Goal: Task Accomplishment & Management: Complete application form

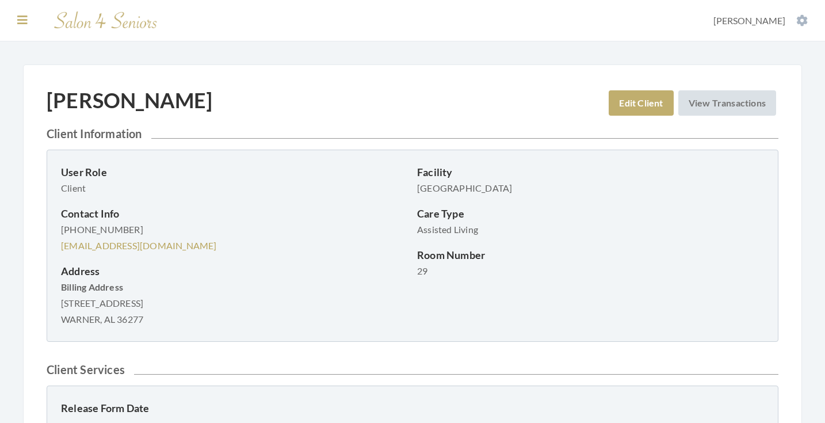
click at [27, 22] on icon at bounding box center [22, 20] width 10 height 12
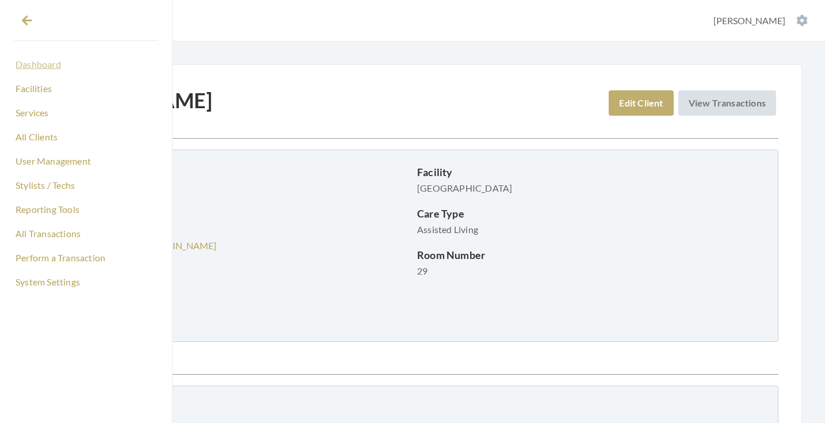
click at [27, 66] on link "Dashboard" at bounding box center [86, 65] width 144 height 20
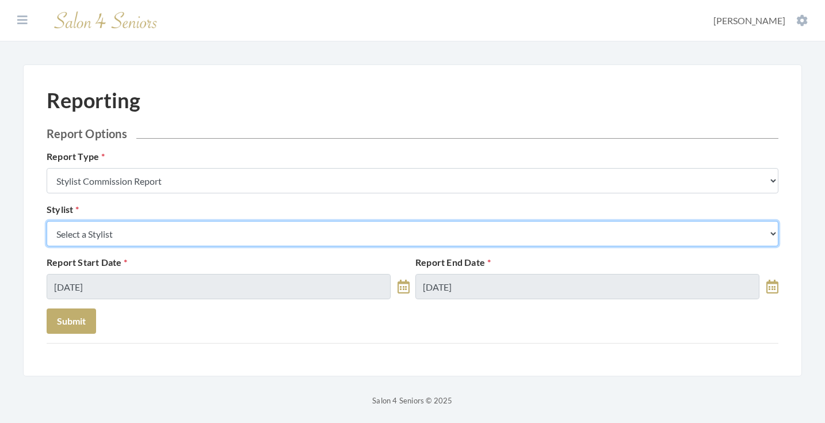
click at [152, 244] on select "Select a Stylist [PERSON_NAME] [PERSON_NAME] [PERSON_NAME] [PERSON_NAME] [PERSO…" at bounding box center [413, 233] width 732 height 25
select select "49"
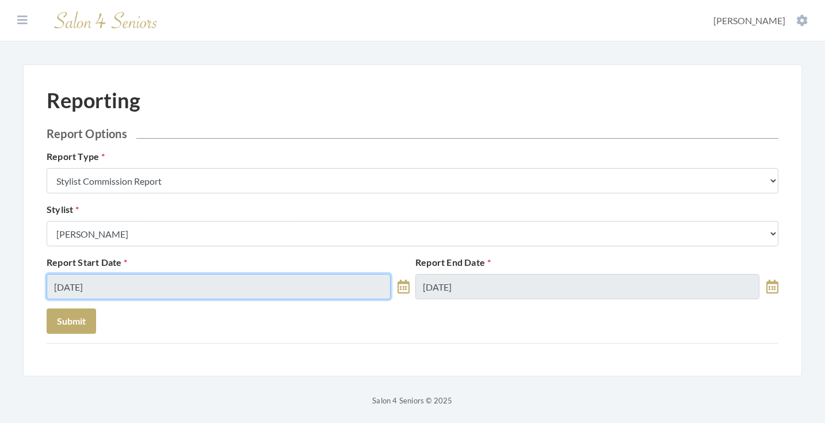
click at [116, 289] on input "08/26/2025" at bounding box center [219, 286] width 344 height 25
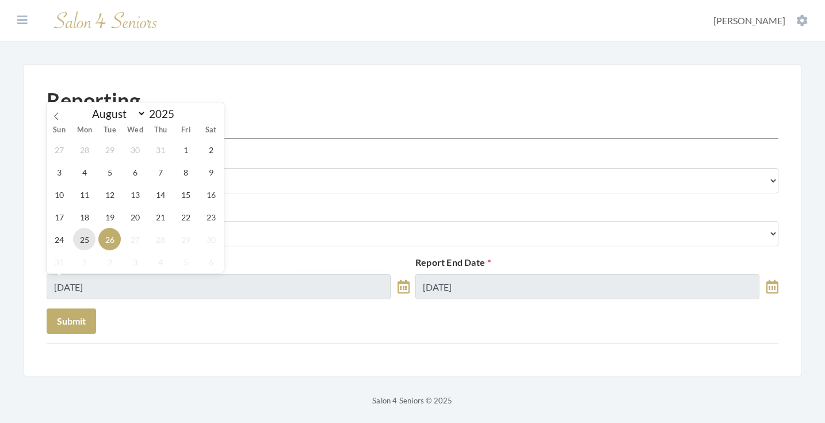
click at [88, 245] on span "25" at bounding box center [84, 239] width 22 height 22
type input "[DATE]"
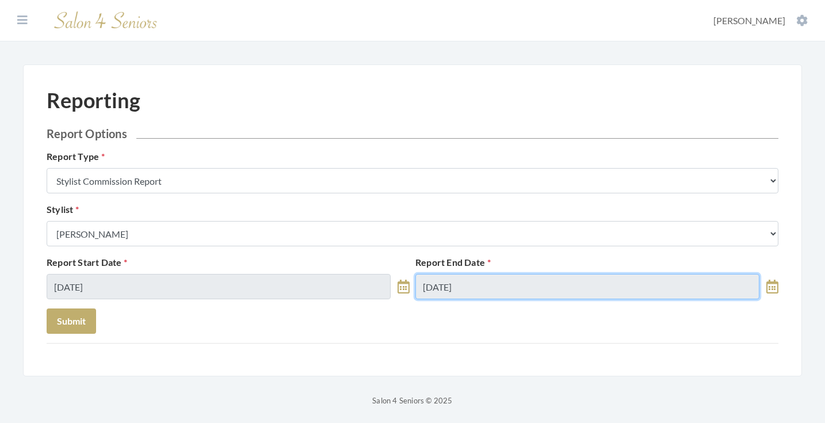
click at [471, 284] on input "08/26/2025" at bounding box center [587, 286] width 344 height 25
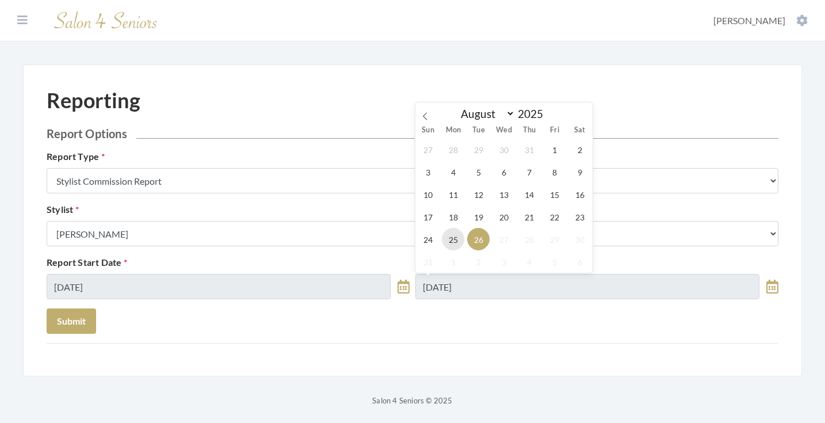
click at [456, 234] on span "25" at bounding box center [453, 239] width 22 height 22
type input "[DATE]"
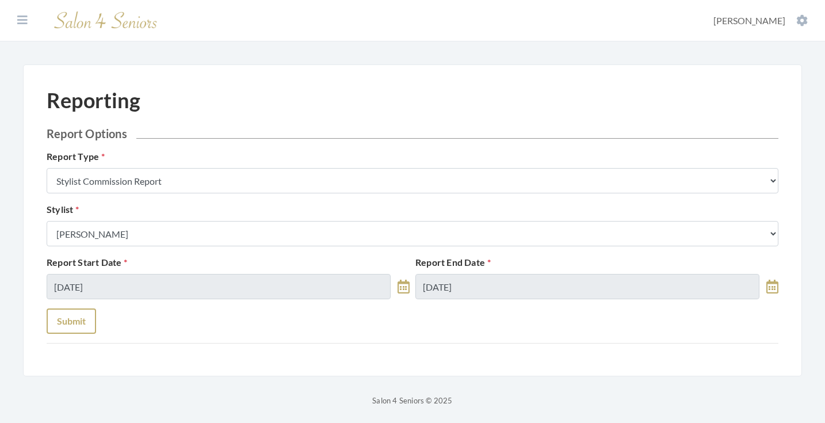
click at [72, 321] on button "Submit" at bounding box center [71, 320] width 49 height 25
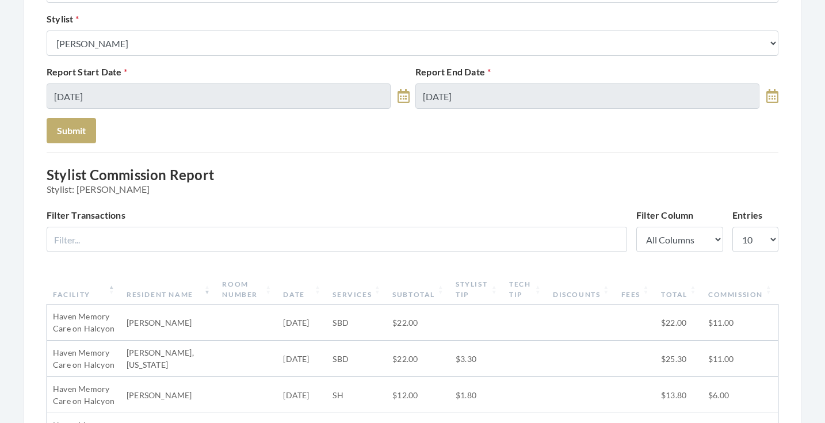
scroll to position [190, 0]
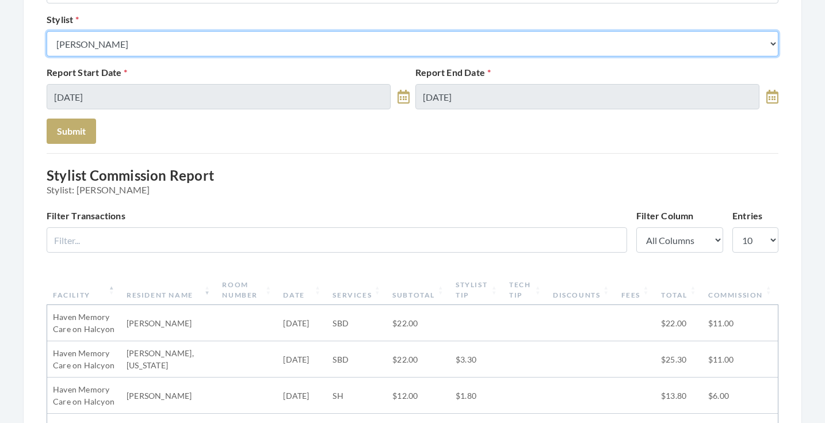
select select "28"
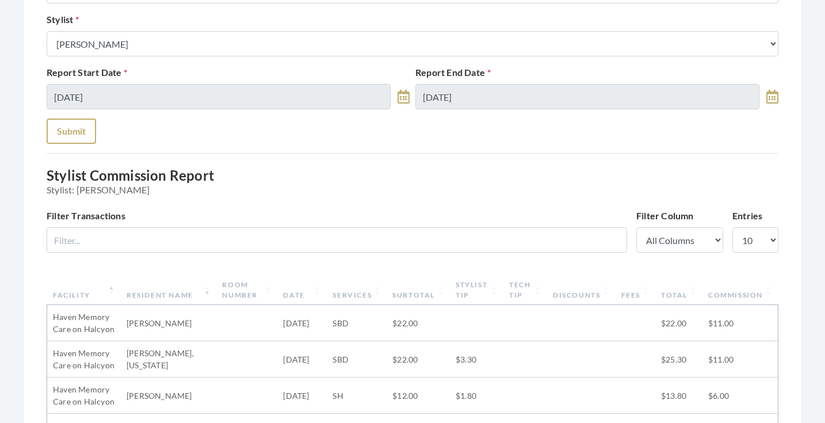
click at [70, 135] on button "Submit" at bounding box center [71, 131] width 49 height 25
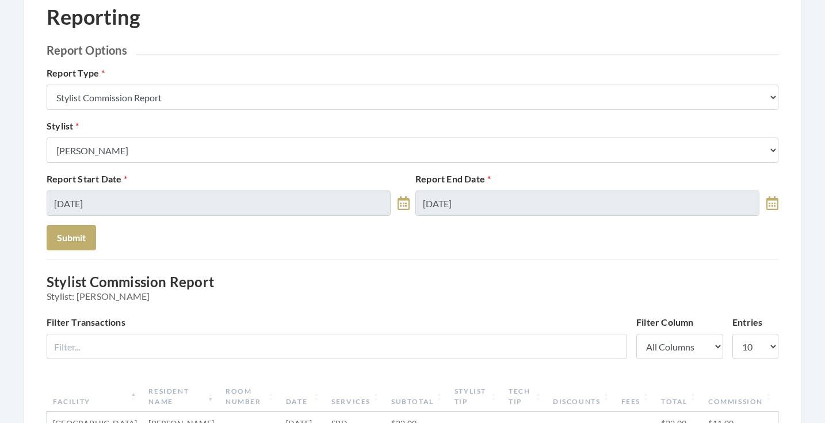
scroll to position [77, 0]
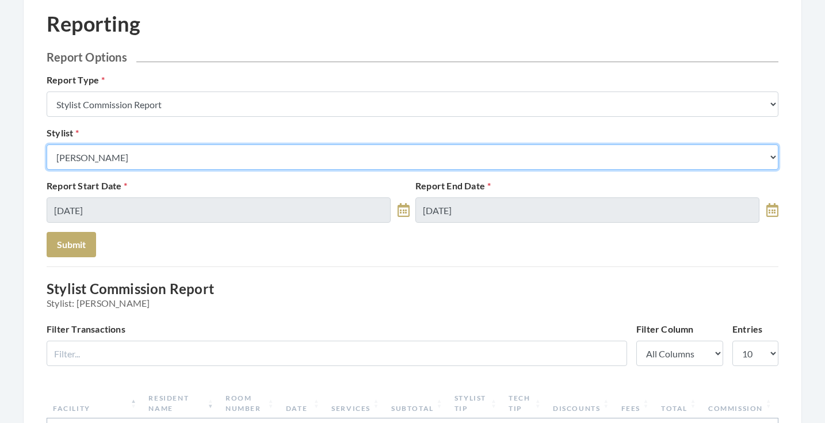
select select "43"
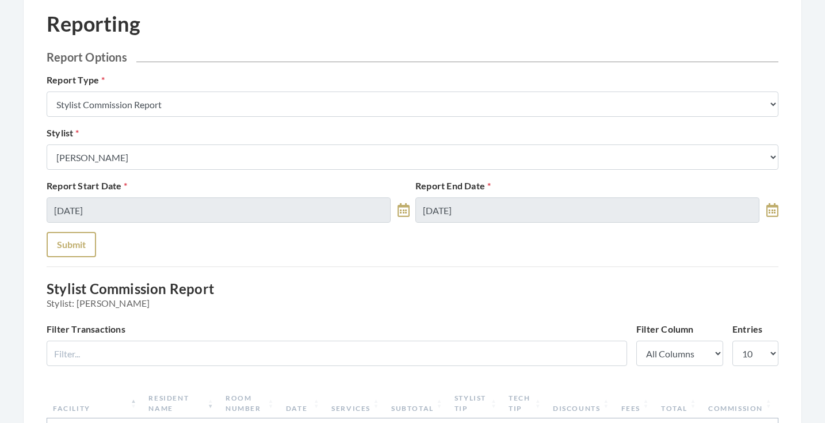
click at [74, 244] on button "Submit" at bounding box center [71, 244] width 49 height 25
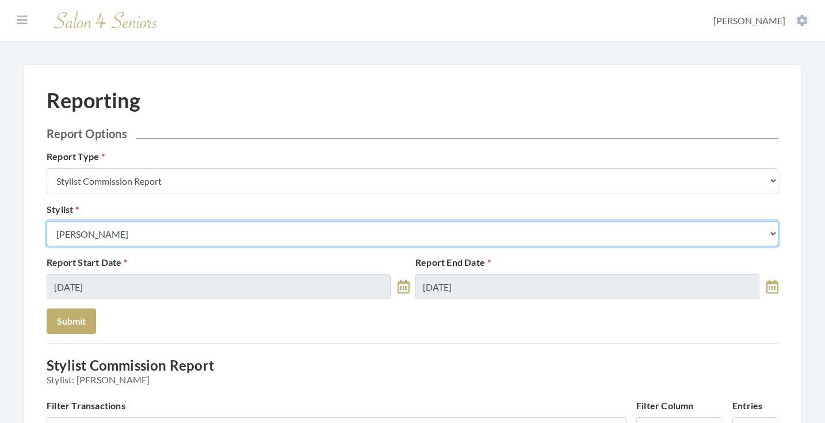
select select "13"
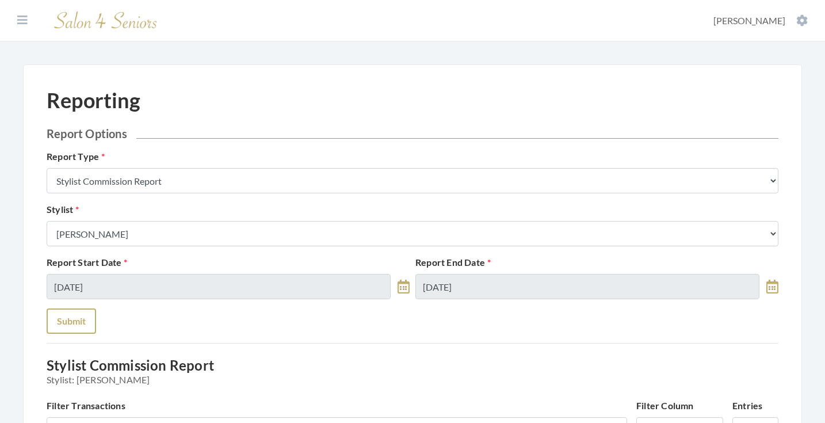
click at [89, 319] on button "Submit" at bounding box center [71, 320] width 49 height 25
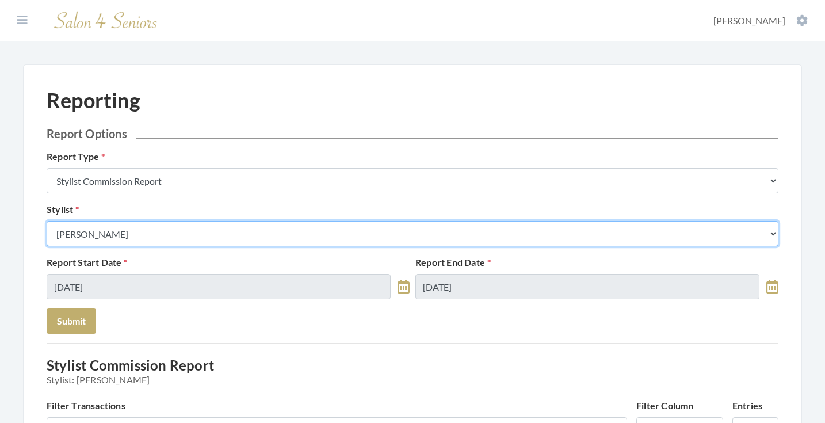
select select "146"
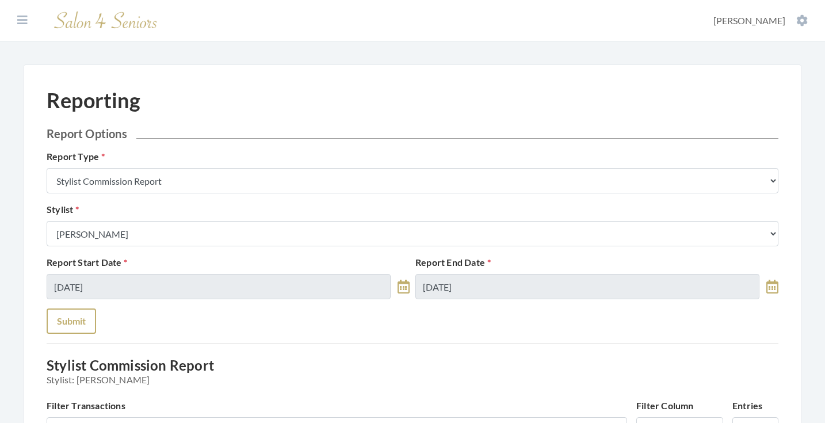
click at [74, 322] on button "Submit" at bounding box center [71, 320] width 49 height 25
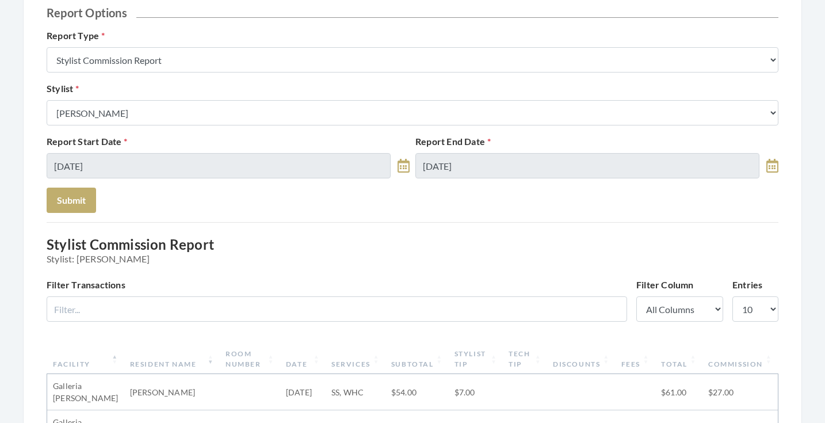
scroll to position [73, 0]
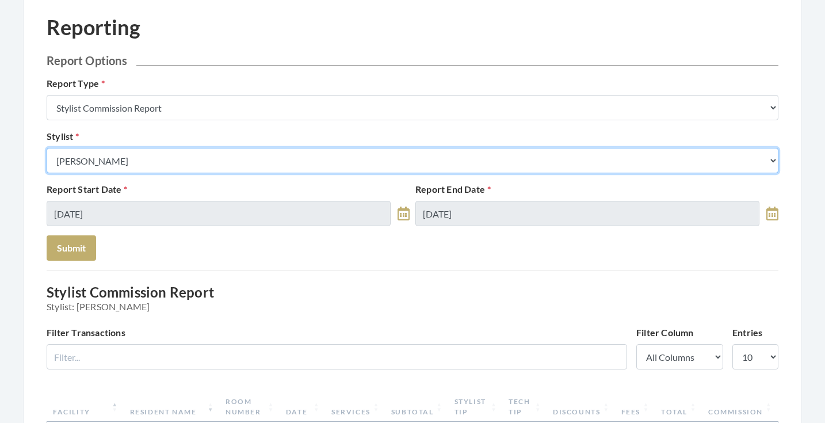
select select "23"
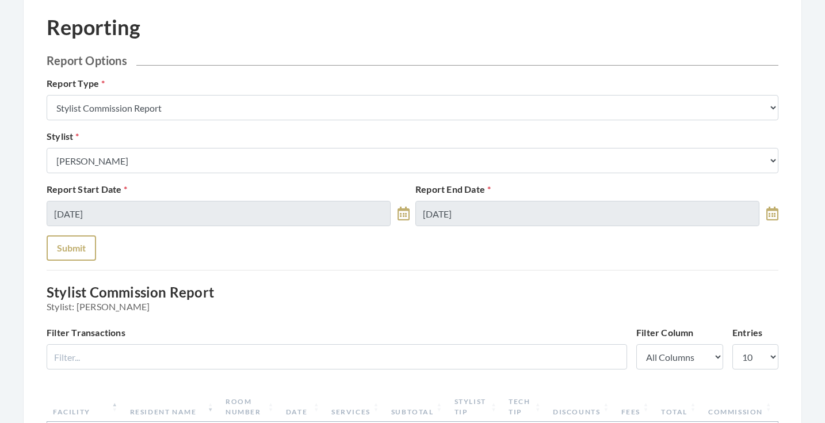
click at [74, 253] on button "Submit" at bounding box center [71, 247] width 49 height 25
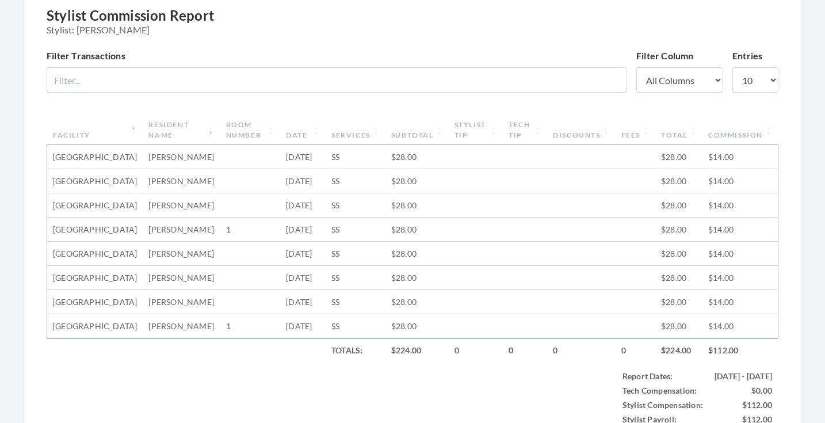
scroll to position [237, 0]
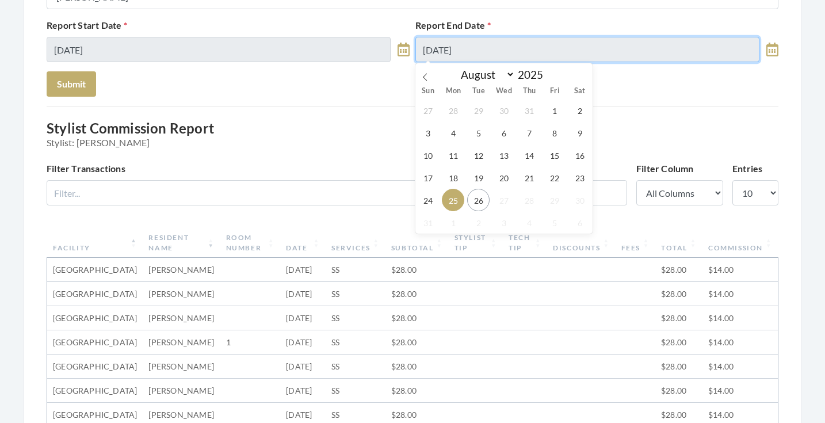
click at [507, 43] on input "08/25/2025" at bounding box center [587, 49] width 344 height 25
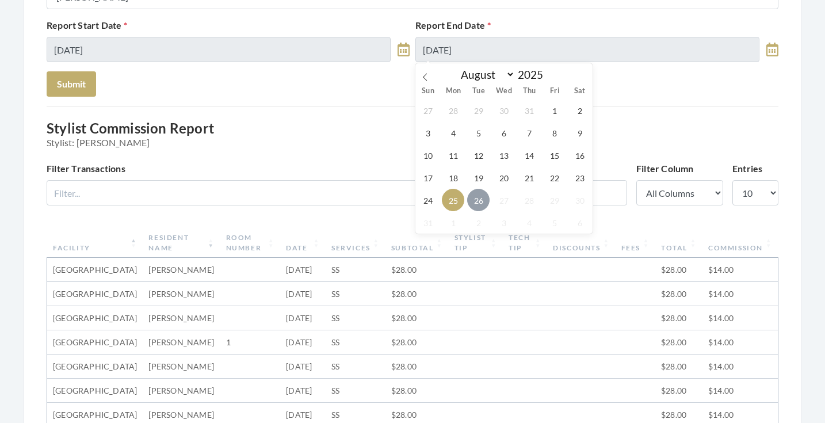
click at [478, 200] on span "26" at bounding box center [478, 200] width 22 height 22
type input "08/26/2025"
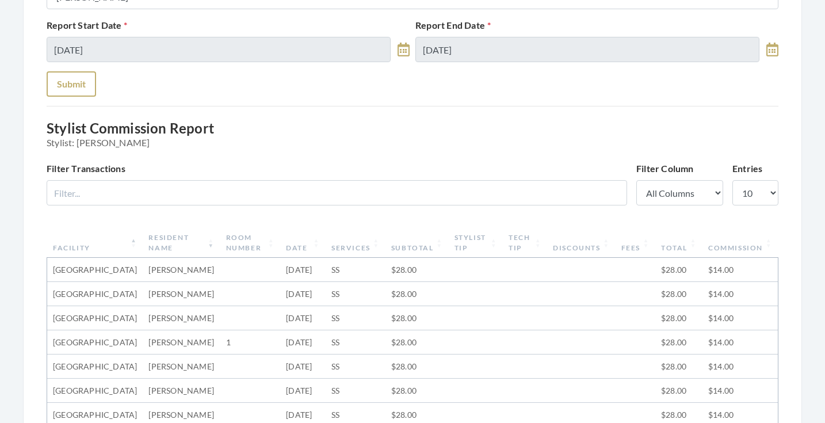
click at [77, 74] on button "Submit" at bounding box center [71, 83] width 49 height 25
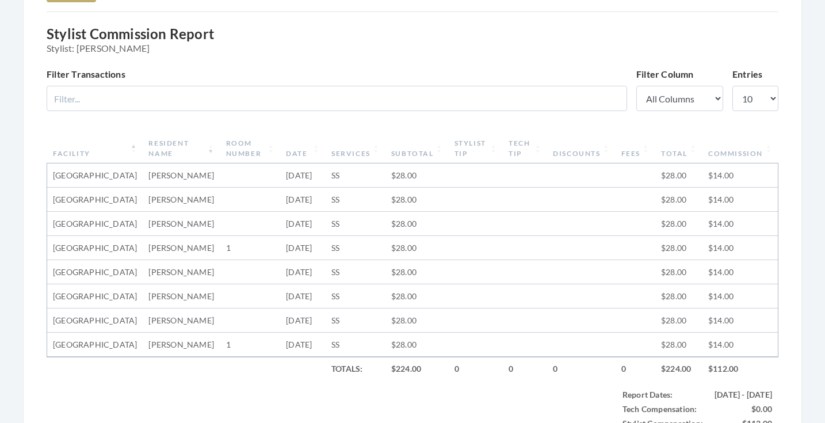
scroll to position [325, 0]
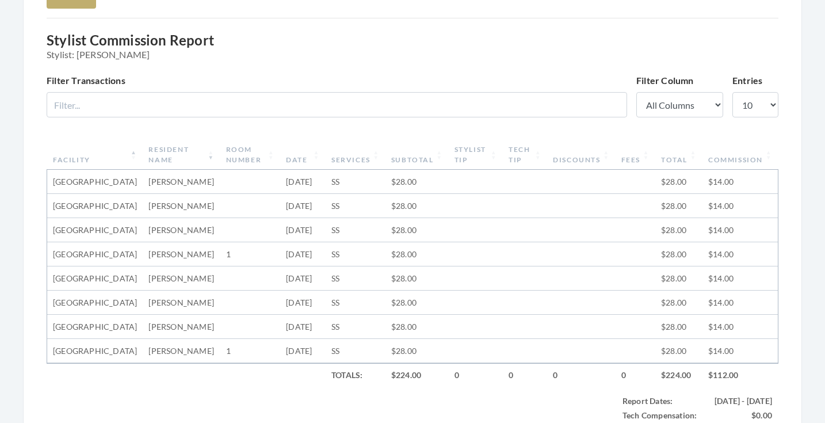
click at [403, 156] on th "Subtotal" at bounding box center [416, 155] width 63 height 30
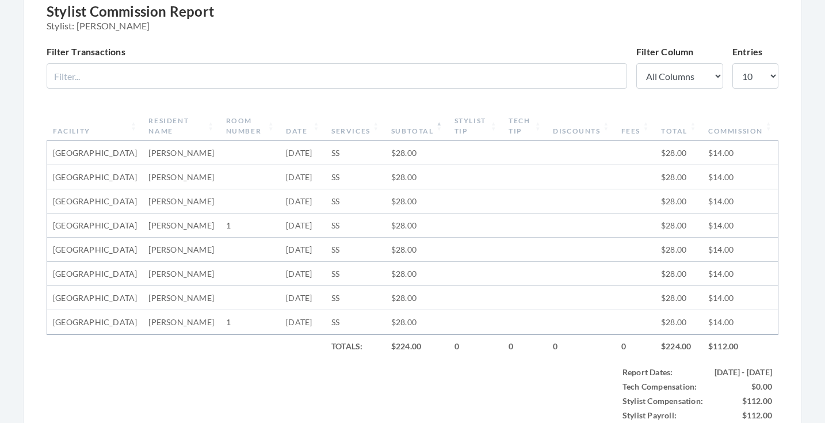
scroll to position [357, 0]
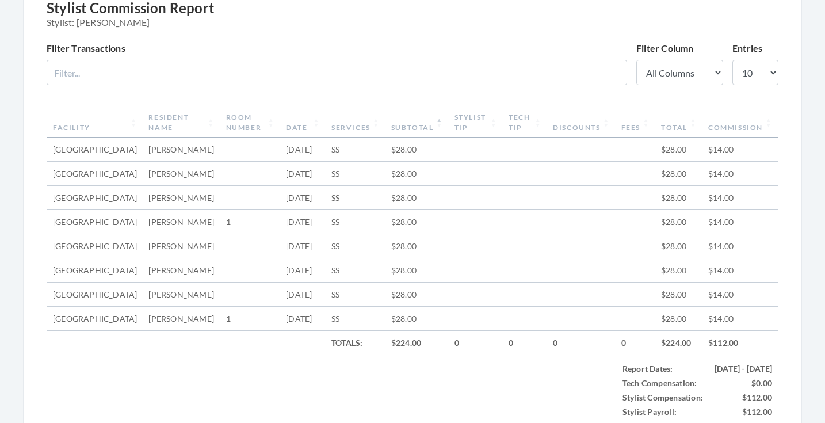
click at [166, 117] on th "Resident Name" at bounding box center [181, 123] width 77 height 30
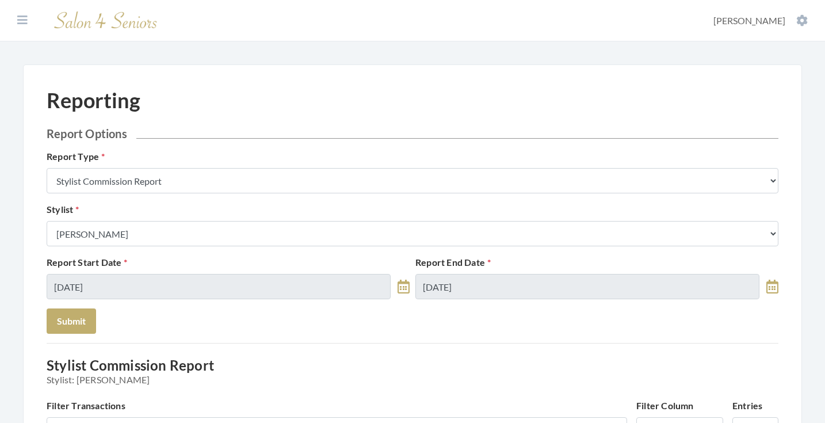
scroll to position [0, 0]
click at [24, 22] on icon at bounding box center [22, 20] width 10 height 12
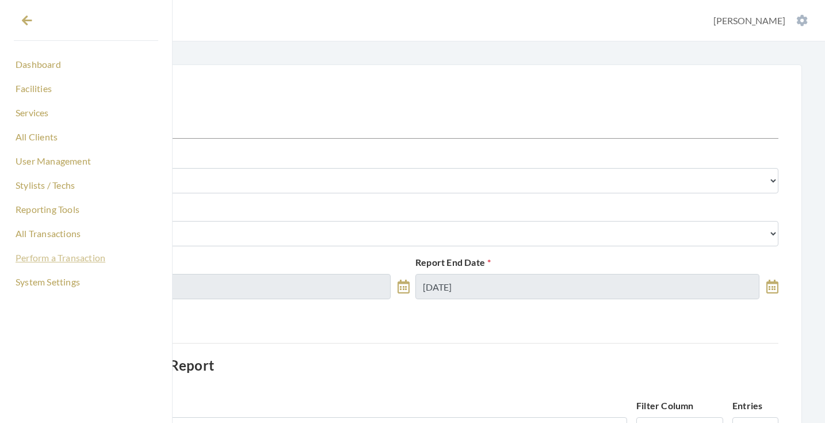
click at [48, 262] on link "Perform a Transaction" at bounding box center [86, 258] width 144 height 20
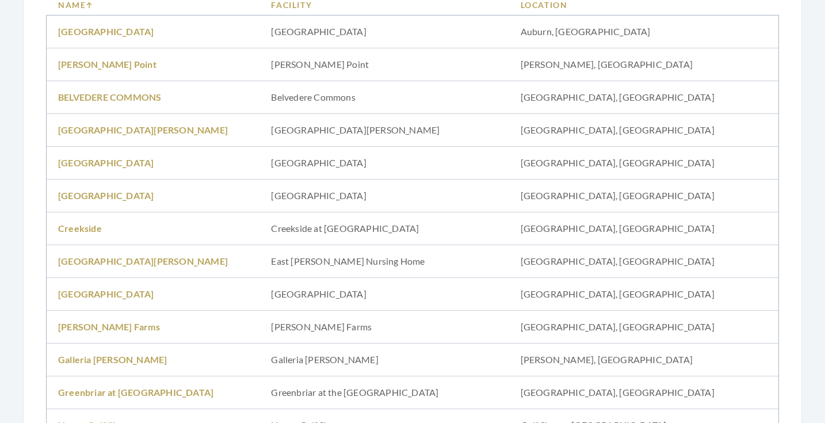
scroll to position [216, 0]
click at [92, 288] on link "[GEOGRAPHIC_DATA]" at bounding box center [106, 293] width 96 height 11
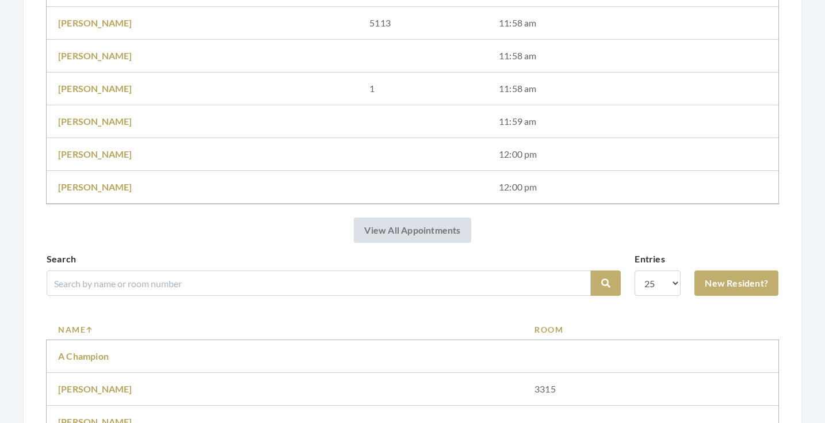
scroll to position [601, 0]
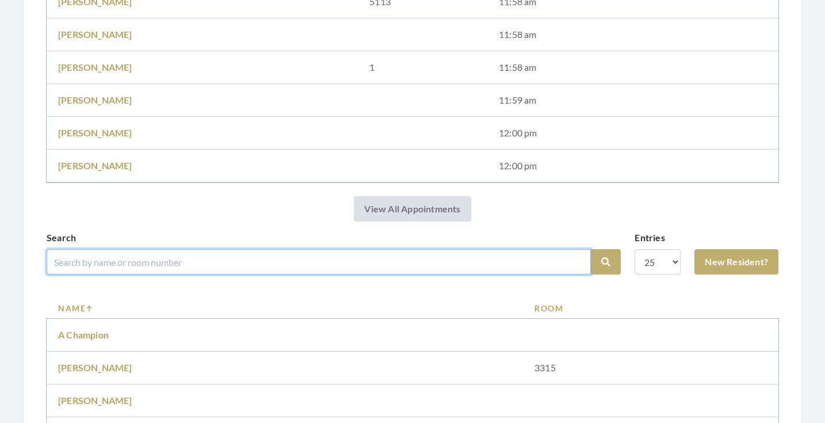
click at [114, 257] on input "search" at bounding box center [319, 261] width 544 height 25
type input "green"
click at [606, 262] on button "Search" at bounding box center [606, 261] width 30 height 25
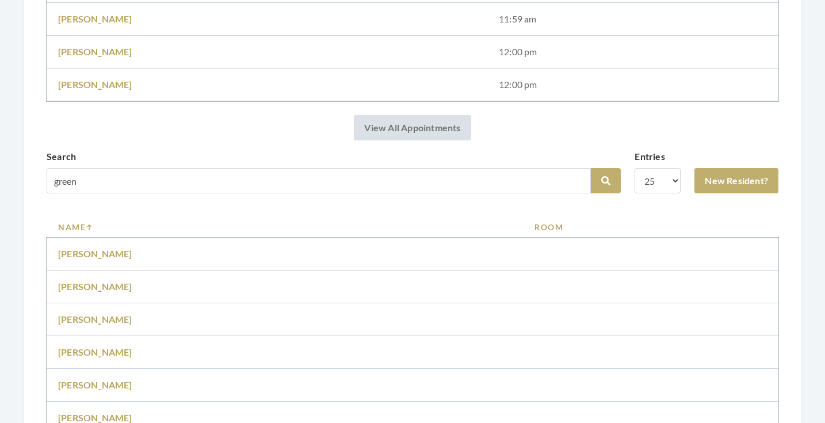
scroll to position [807, 0]
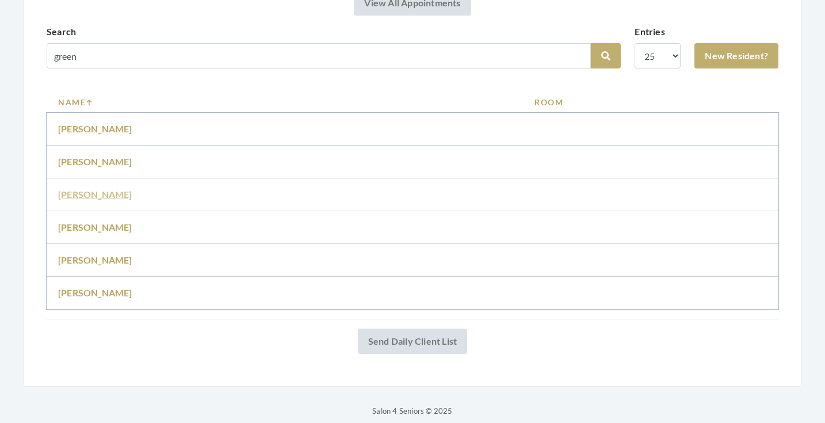
click at [101, 197] on link "[PERSON_NAME]" at bounding box center [95, 194] width 74 height 11
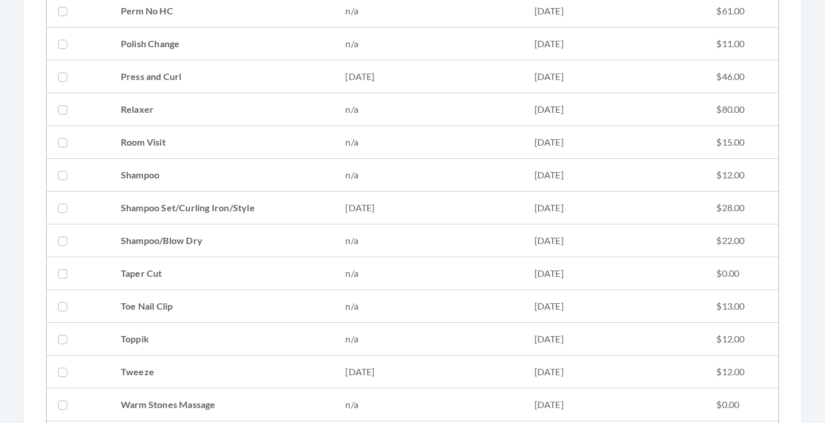
scroll to position [1256, 0]
click at [187, 203] on td "Shampoo Set/Curling Iron/Style" at bounding box center [221, 206] width 225 height 33
checkbox input "true"
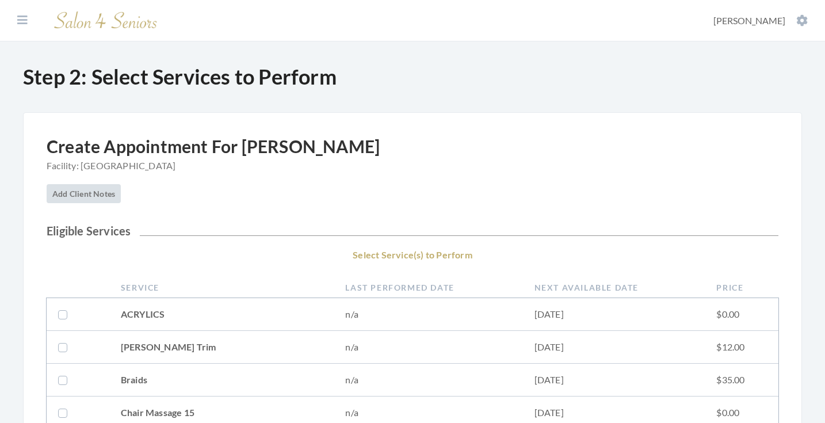
scroll to position [0, 0]
click at [25, 26] on button at bounding box center [22, 20] width 17 height 13
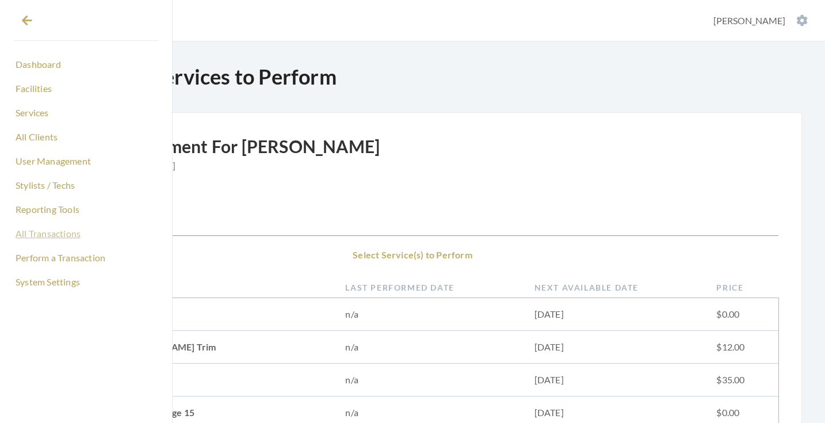
click at [49, 235] on link "All Transactions" at bounding box center [86, 234] width 144 height 20
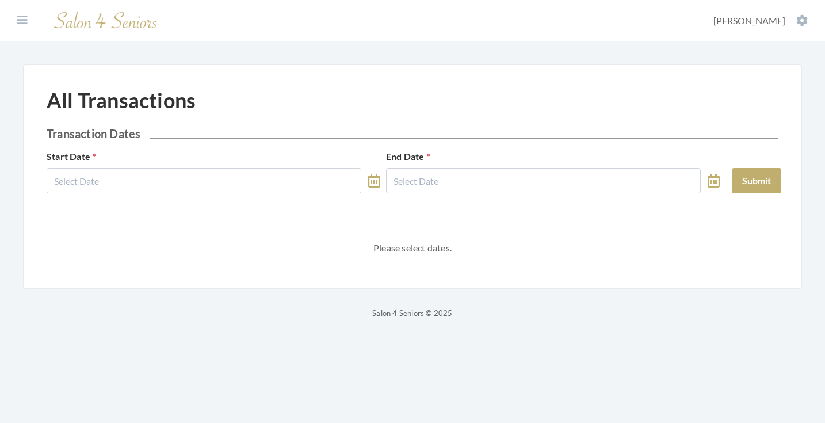
select select "7"
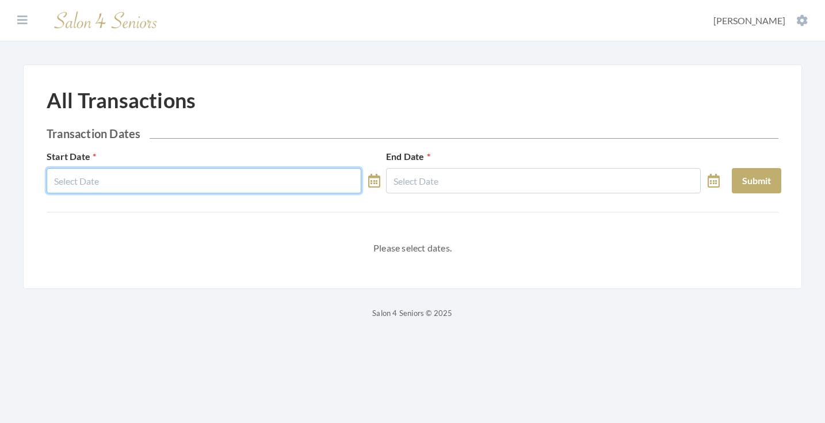
click at [166, 185] on body "Dashboard Facilities Services All Clients User Management Stylists / Techs Repo…" at bounding box center [412, 160] width 825 height 320
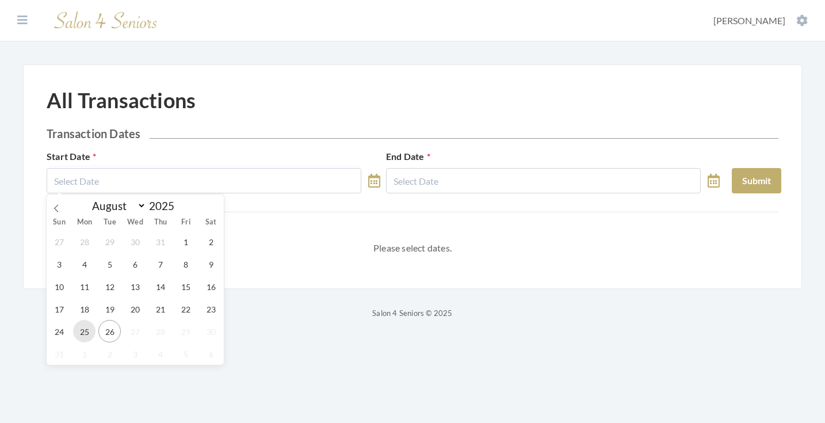
click at [89, 332] on span "25" at bounding box center [84, 331] width 22 height 22
type input "[DATE]"
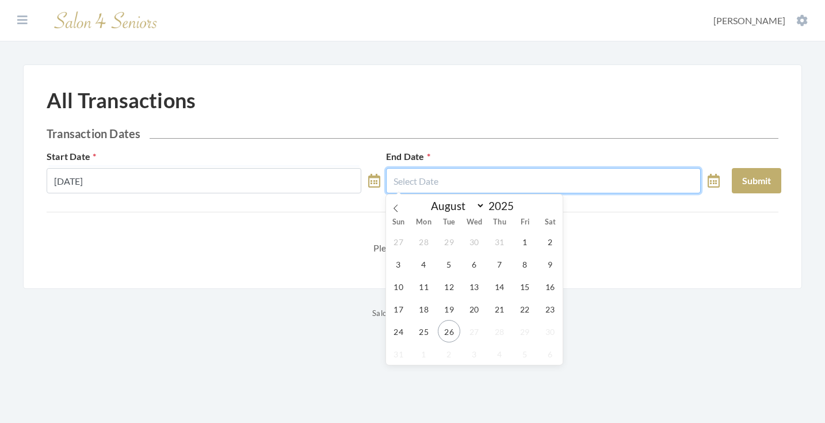
click at [436, 185] on input "text" at bounding box center [543, 180] width 315 height 25
click at [421, 336] on span "25" at bounding box center [424, 331] width 22 height 22
type input "[DATE]"
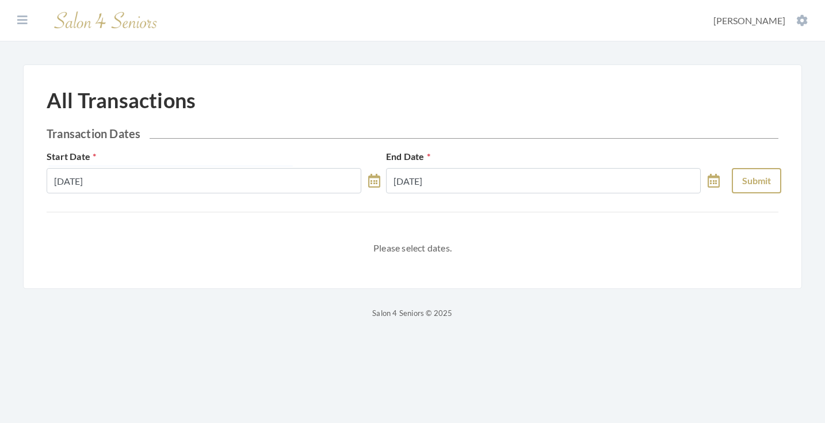
click at [744, 178] on button "Submit" at bounding box center [756, 180] width 49 height 25
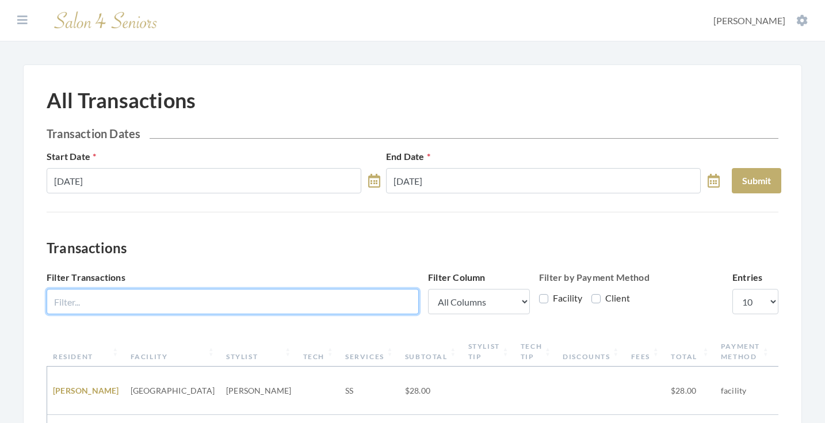
click at [259, 301] on input "Filter Transactions" at bounding box center [233, 301] width 372 height 25
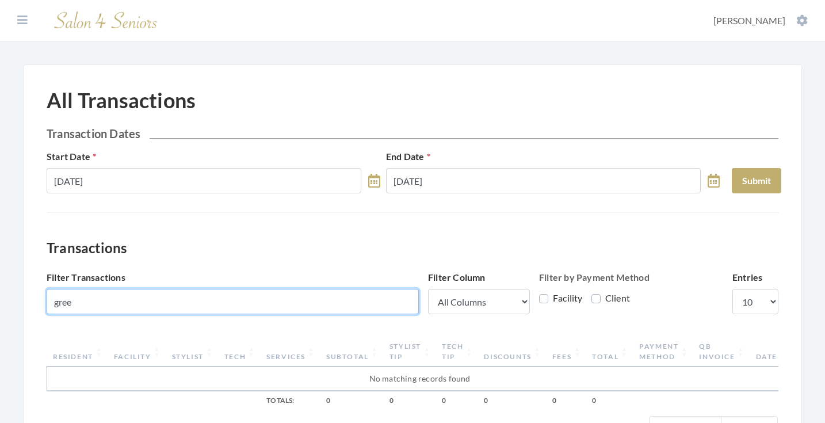
type input "green"
click at [412, 301] on input "green" at bounding box center [233, 301] width 372 height 25
type input "fra"
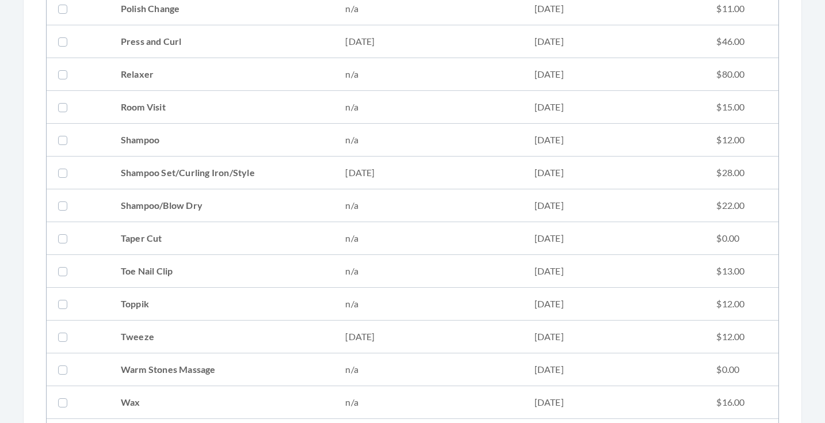
click at [185, 171] on td "Shampoo Set/Curling Iron/Style" at bounding box center [221, 173] width 225 height 33
checkbox input "true"
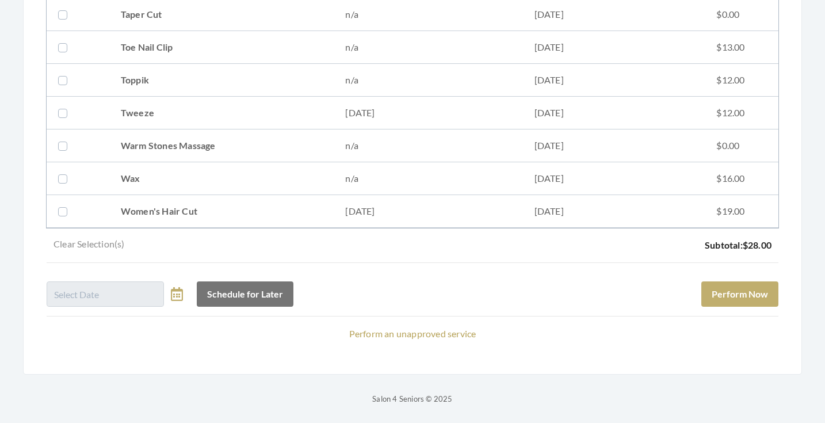
scroll to position [1513, 0]
click at [725, 297] on button "Perform Now" at bounding box center [739, 293] width 77 height 25
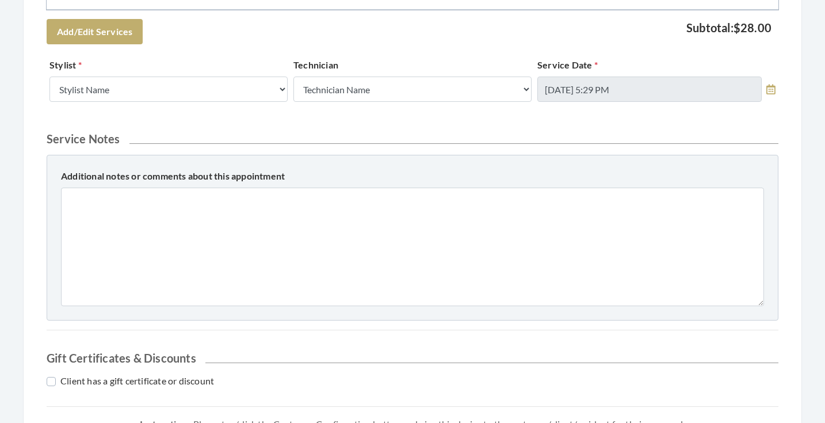
scroll to position [369, 0]
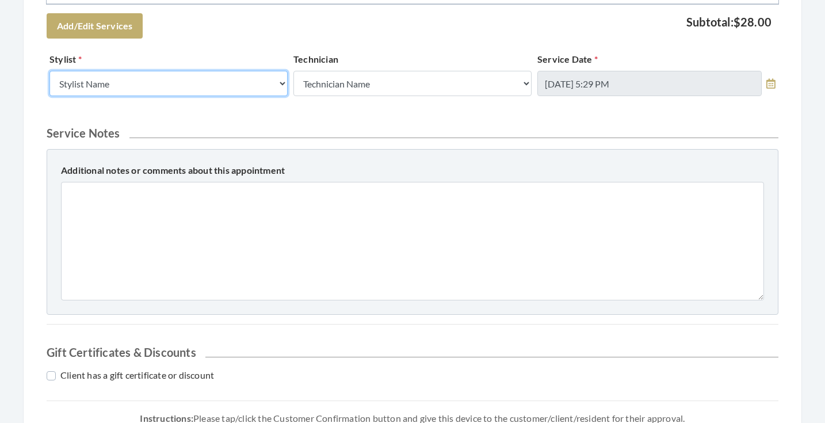
select select "23"
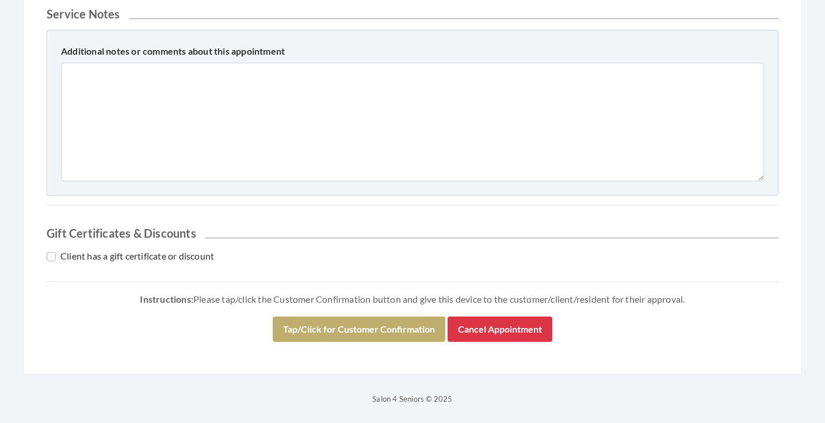
scroll to position [488, 0]
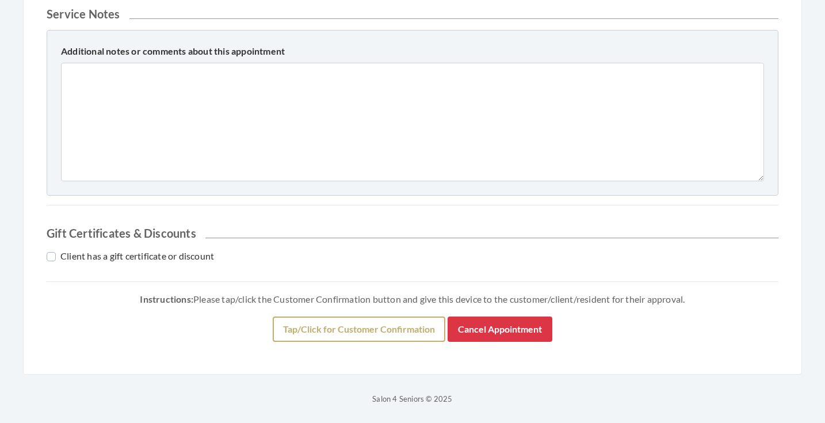
click at [310, 320] on button "Tap/Click for Customer Confirmation" at bounding box center [359, 328] width 173 height 25
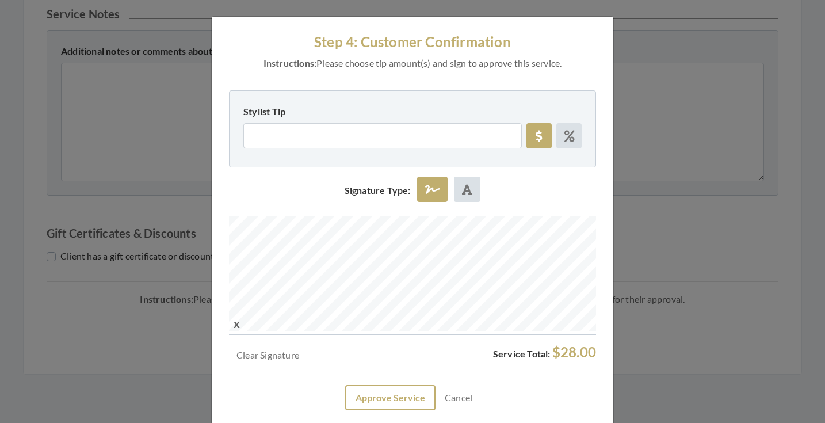
click at [407, 396] on button "Approve Service" at bounding box center [390, 397] width 90 height 25
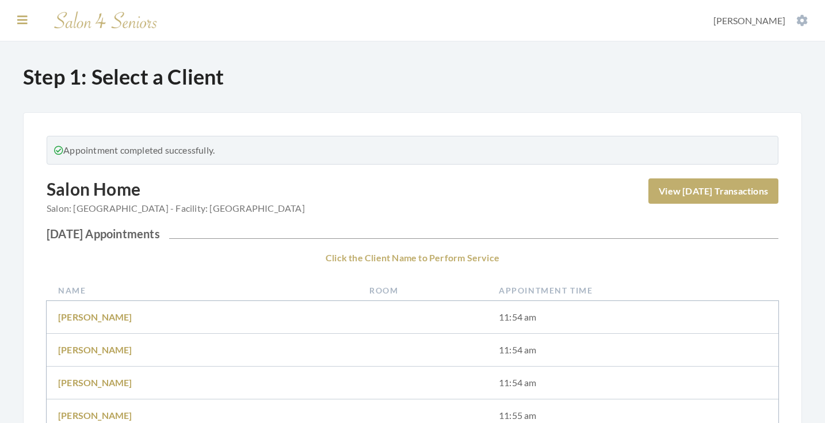
click at [27, 18] on icon at bounding box center [22, 20] width 10 height 12
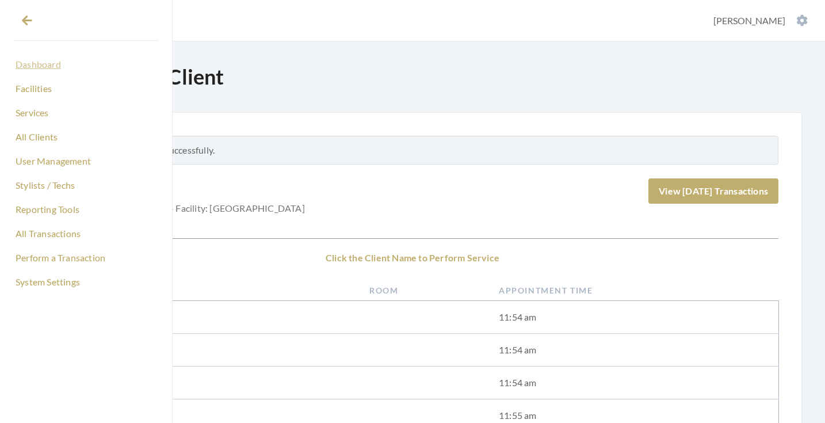
click at [40, 63] on link "Dashboard" at bounding box center [86, 65] width 144 height 20
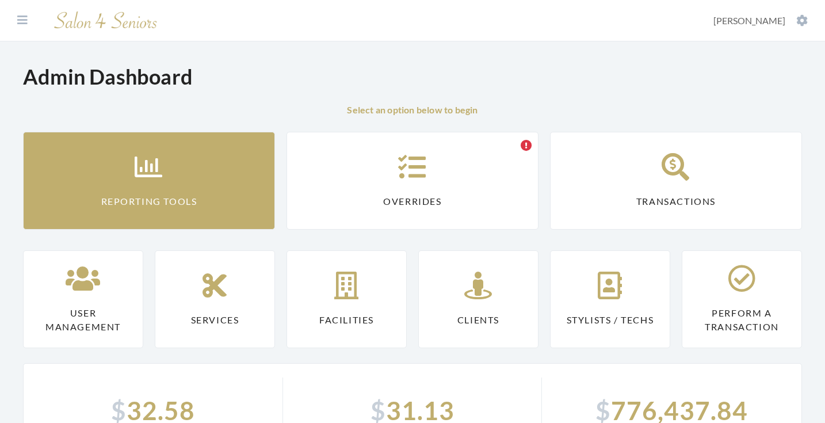
drag, startPoint x: 102, startPoint y: 165, endPoint x: 186, endPoint y: 185, distance: 86.5
click at [102, 165] on link "Reporting Tools" at bounding box center [149, 181] width 252 height 98
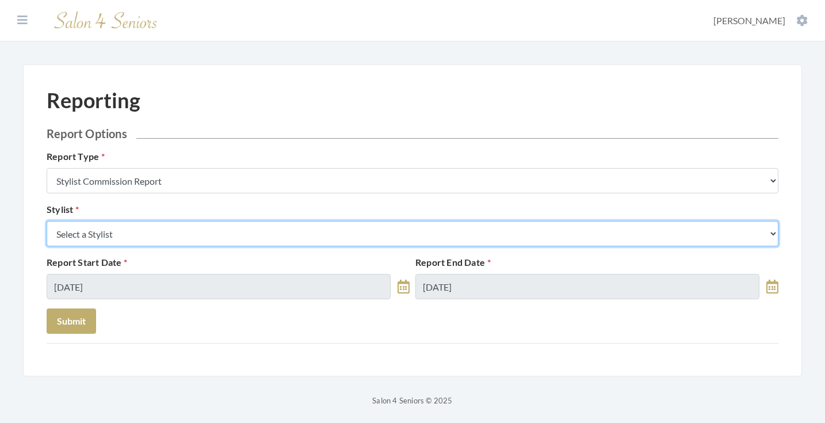
click at [278, 232] on select "Select a Stylist Alaina Krumm Alisha Teasley Anna White Ashley Venable Cassie B…" at bounding box center [413, 233] width 732 height 25
select select "23"
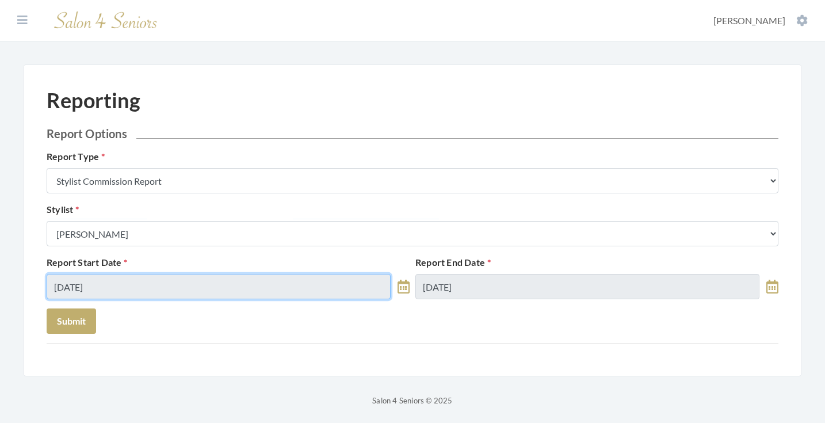
click at [140, 292] on input "[DATE]" at bounding box center [219, 286] width 344 height 25
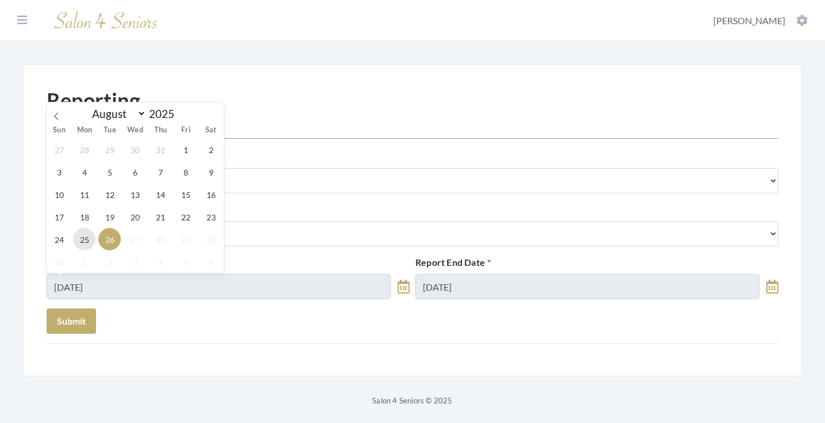
drag, startPoint x: 82, startPoint y: 241, endPoint x: 92, endPoint y: 241, distance: 9.8
click at [82, 241] on span "25" at bounding box center [84, 239] width 22 height 22
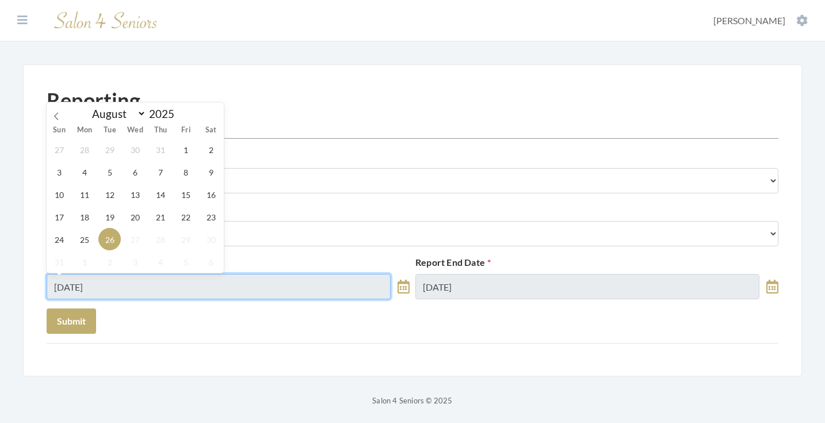
type input "[DATE]"
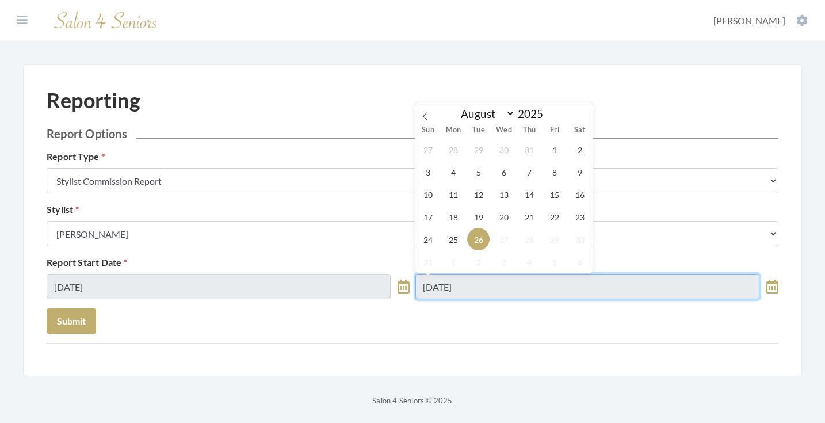
click at [541, 280] on input "08/26/2025" at bounding box center [587, 286] width 344 height 25
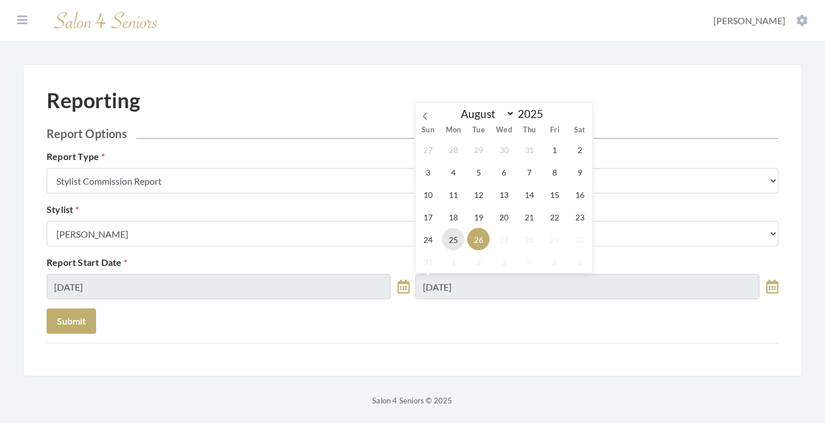
click at [449, 239] on span "25" at bounding box center [453, 239] width 22 height 22
type input "08/25/2025"
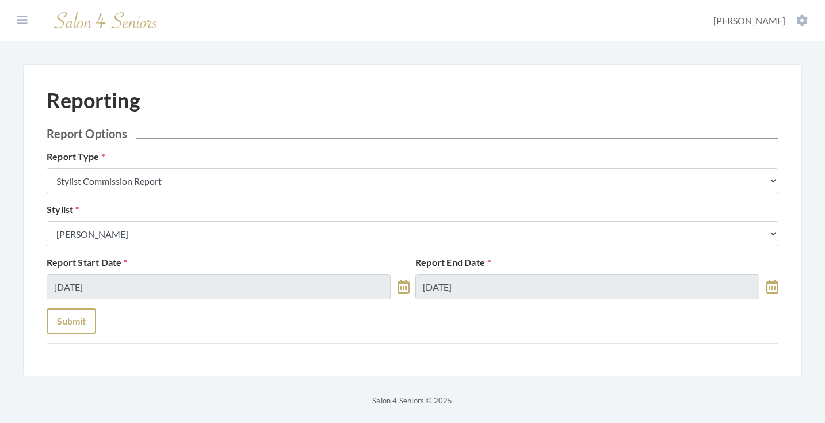
click at [91, 308] on button "Submit" at bounding box center [71, 320] width 49 height 25
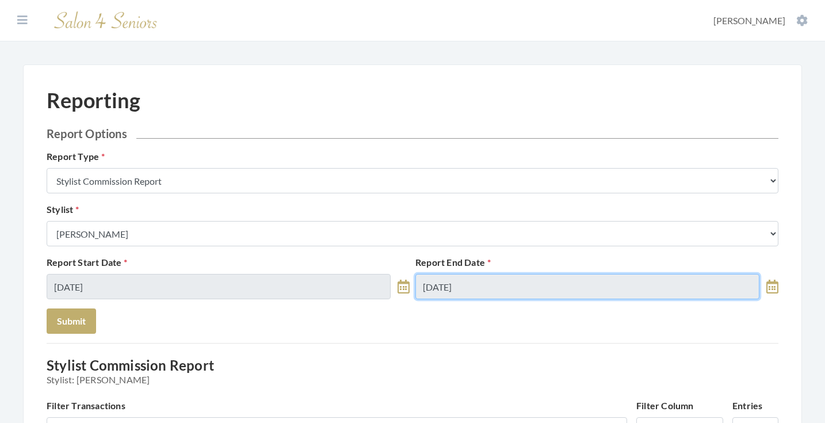
click at [521, 282] on input "[DATE]" at bounding box center [587, 286] width 344 height 25
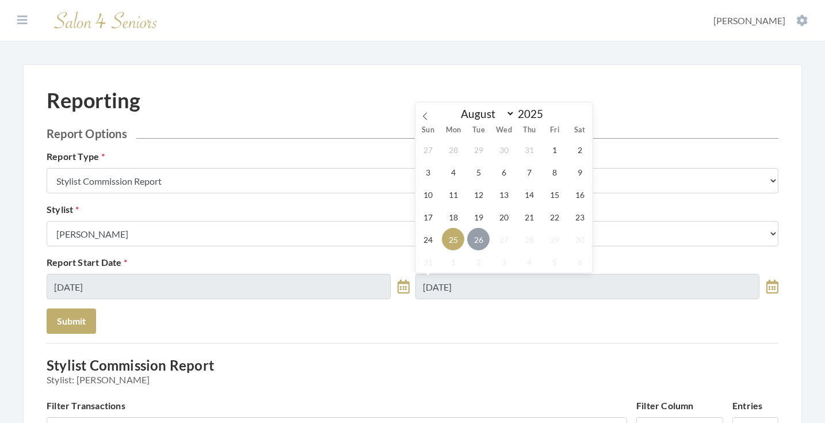
click at [474, 239] on span "26" at bounding box center [478, 239] width 22 height 22
type input "[DATE]"
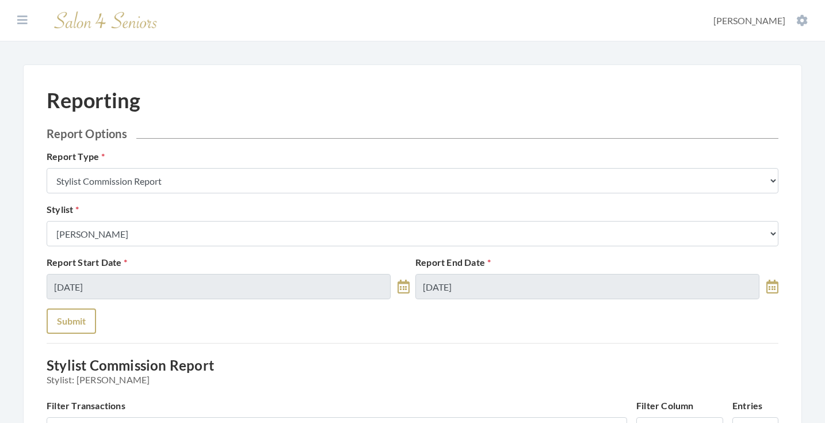
click at [75, 316] on button "Submit" at bounding box center [71, 320] width 49 height 25
click at [17, 19] on button at bounding box center [22, 20] width 17 height 13
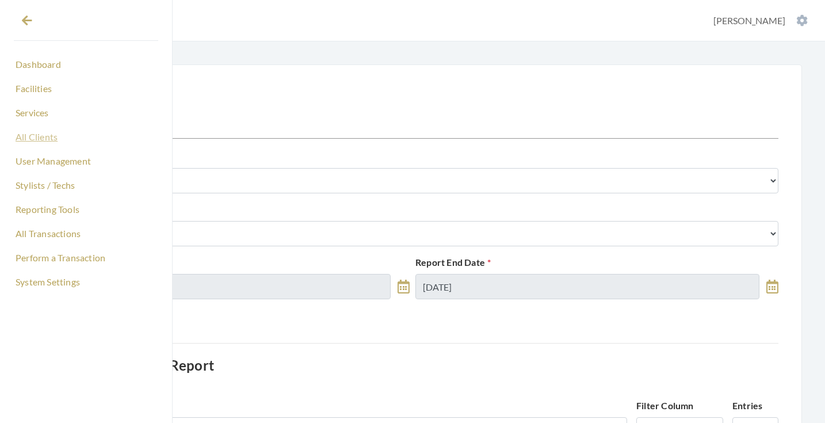
click at [39, 136] on link "All Clients" at bounding box center [86, 137] width 144 height 20
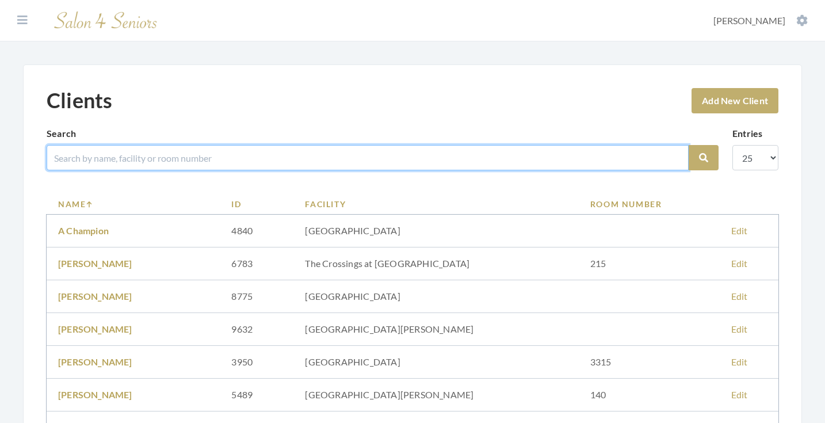
click at [192, 157] on input "search" at bounding box center [368, 157] width 642 height 25
type input "[PERSON_NAME]"
click at [704, 158] on button "Search" at bounding box center [704, 157] width 30 height 25
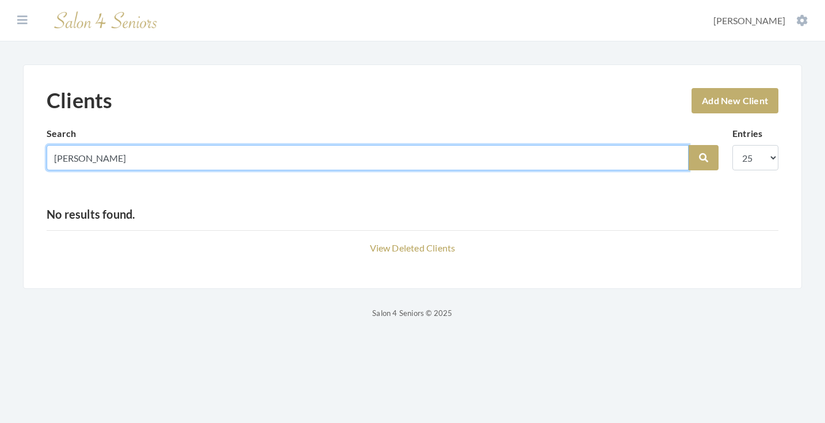
click at [676, 159] on input "ranelli" at bounding box center [368, 157] width 642 height 25
type input "[PERSON_NAME]"
click at [704, 158] on button "Search" at bounding box center [704, 157] width 30 height 25
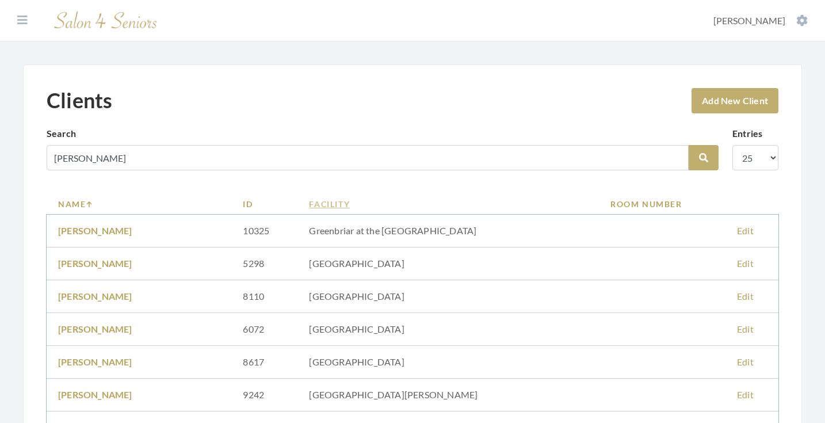
click at [358, 205] on link "Facility" at bounding box center [448, 204] width 278 height 12
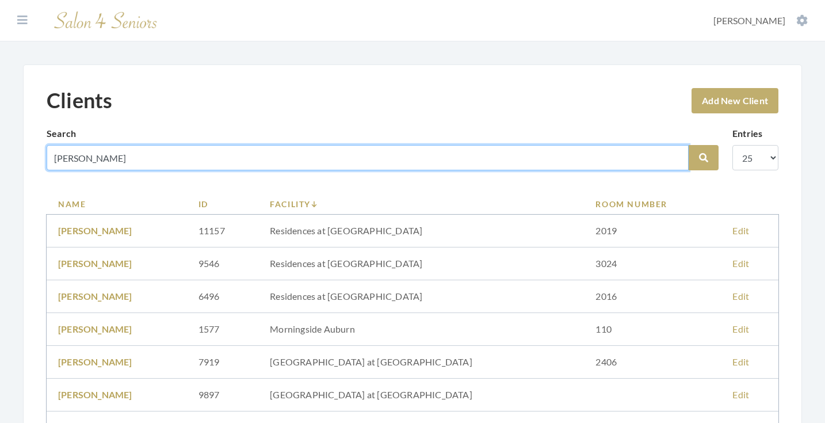
click at [682, 158] on input "[PERSON_NAME]" at bounding box center [368, 157] width 642 height 25
click at [674, 157] on input "frank" at bounding box center [368, 157] width 642 height 25
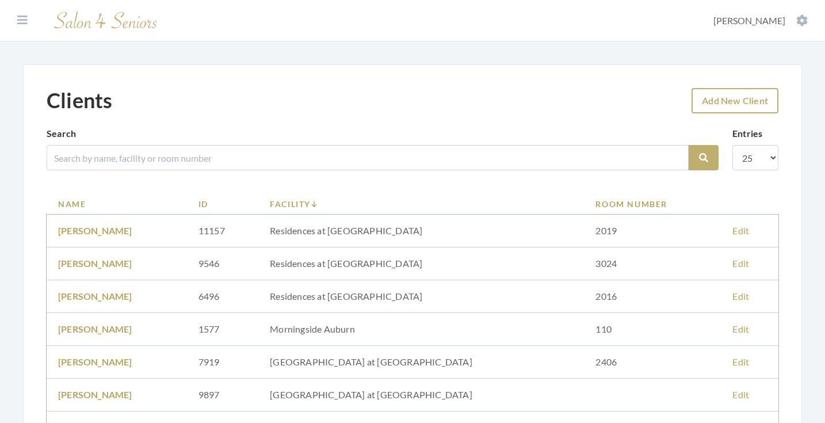
click at [714, 96] on link "Add New Client" at bounding box center [735, 100] width 87 height 25
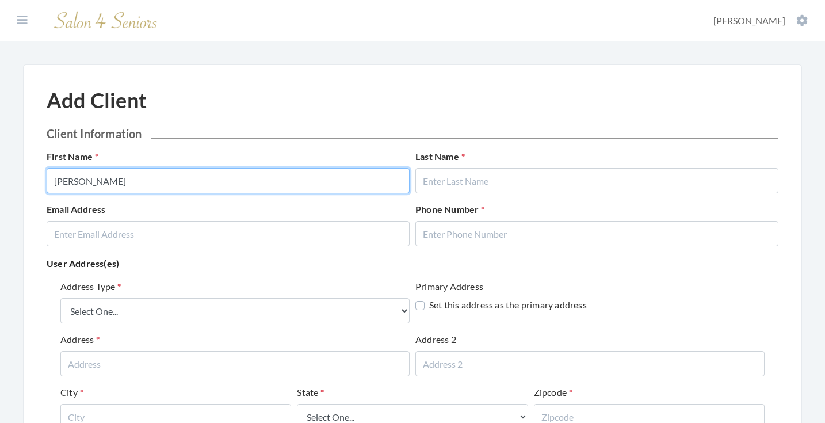
type input "[PERSON_NAME]"
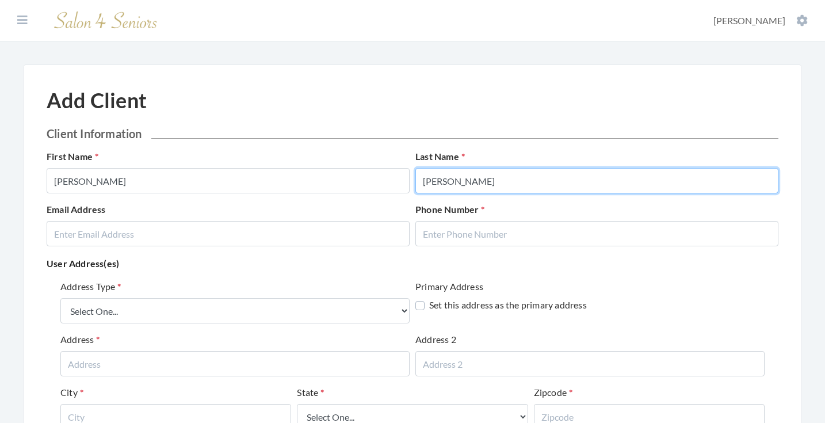
type input "[PERSON_NAME]"
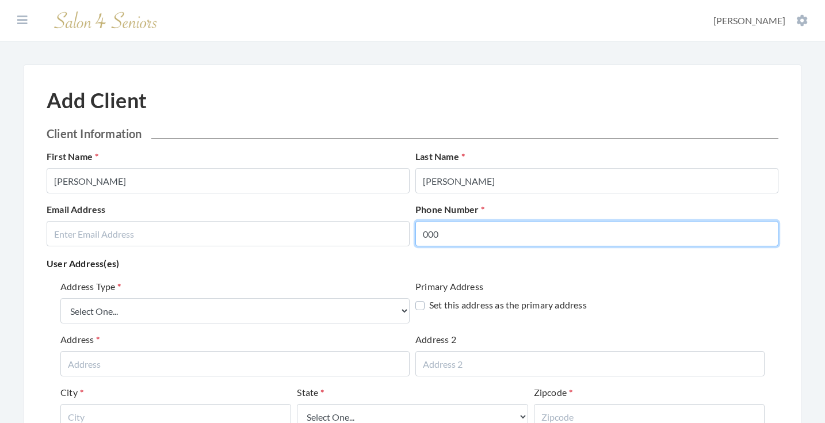
type input "000"
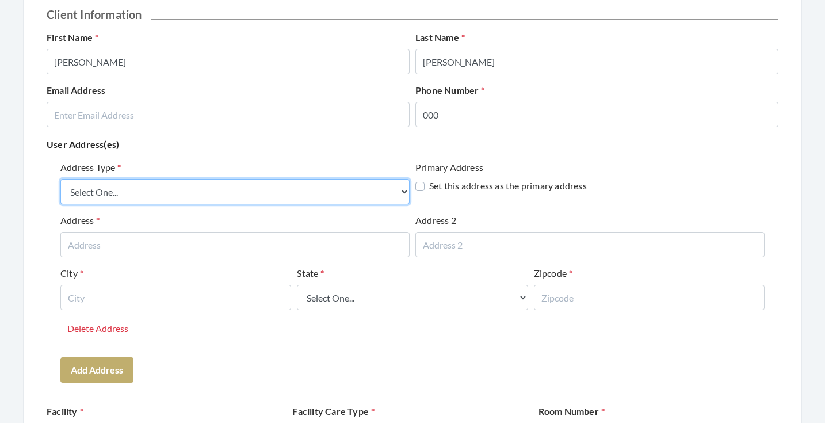
scroll to position [120, 0]
select select "billing"
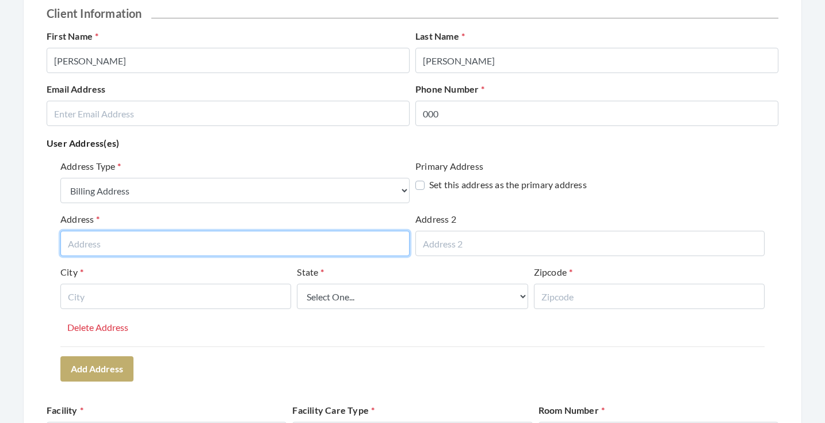
paste input "2171 Parkway Lake Dr."
type input "2171 Parkway Lake Dr."
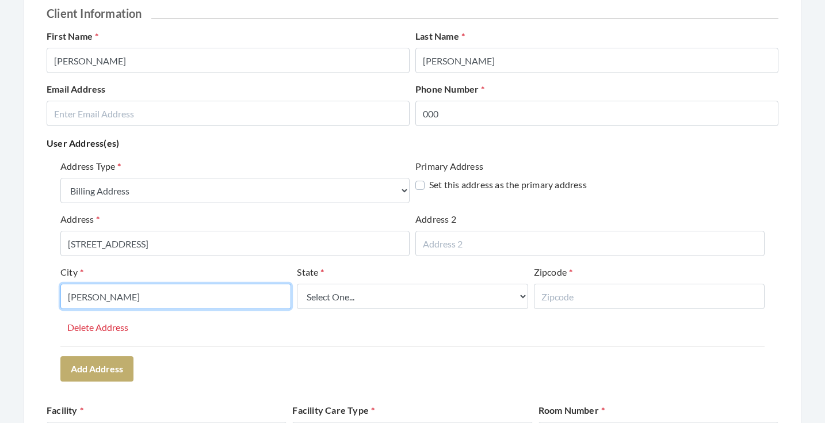
type input "HOOVER"
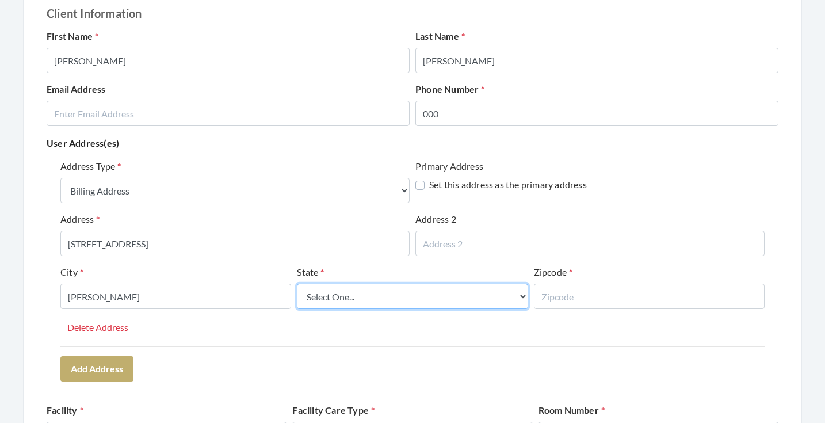
select select "al"
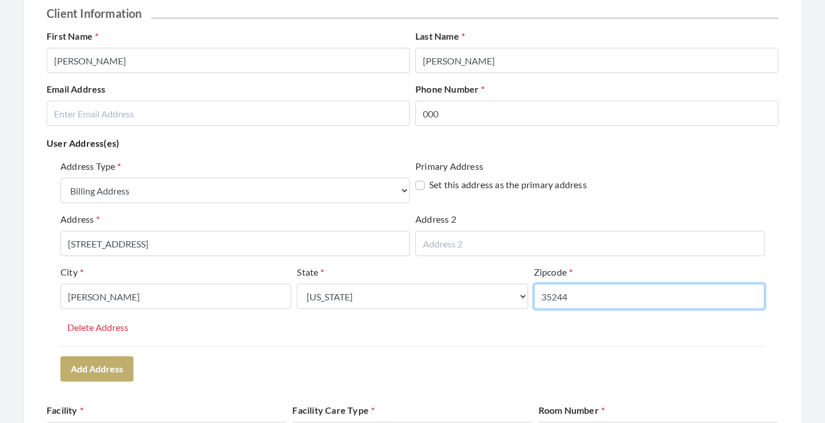
type input "35244"
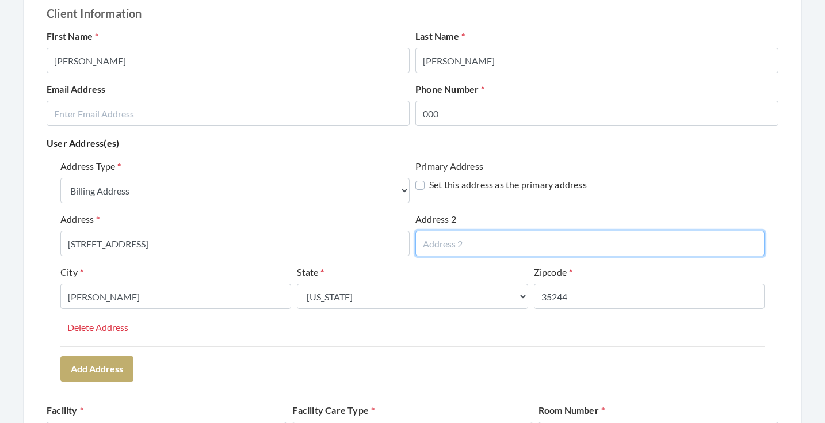
click at [511, 245] on input "text" at bounding box center [589, 243] width 349 height 25
type input "APT 229"
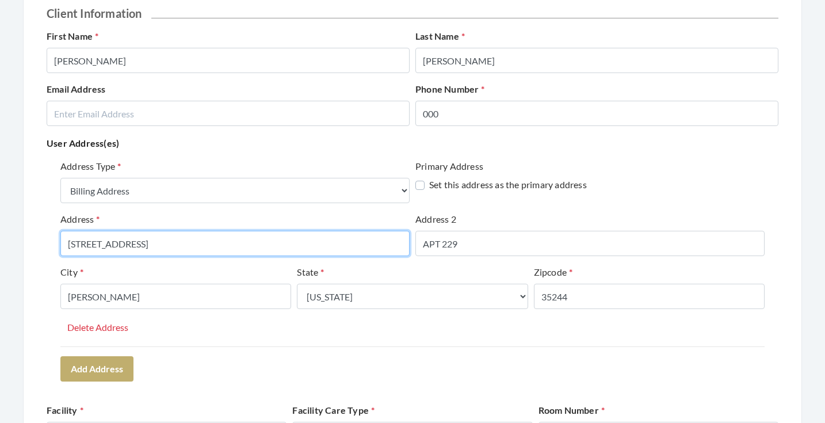
drag, startPoint x: 187, startPoint y: 246, endPoint x: 92, endPoint y: 246, distance: 94.9
click at [92, 246] on input "2171 Parkway Lake Dr." at bounding box center [234, 243] width 349 height 25
type input "[STREET_ADDRESS]"
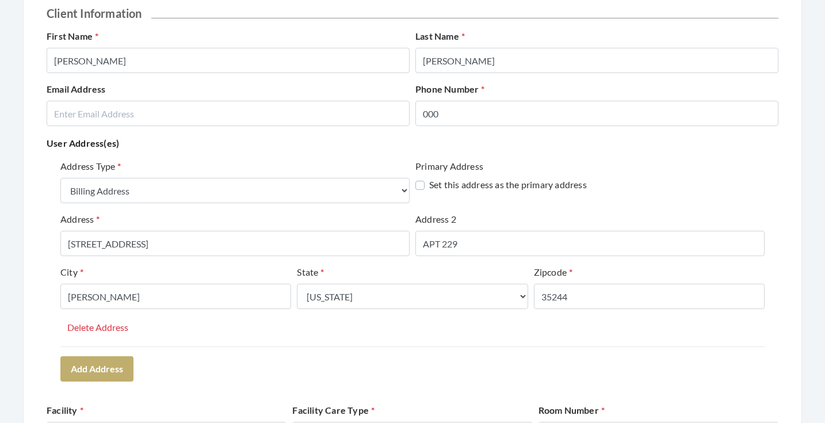
click at [178, 365] on div "Address Type Select One... Office Address Home Address Billing Address Primary …" at bounding box center [413, 270] width 732 height 231
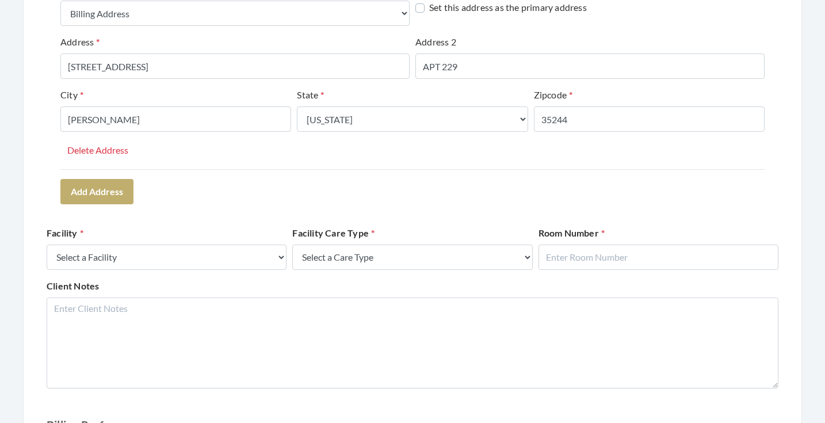
scroll to position [407, 0]
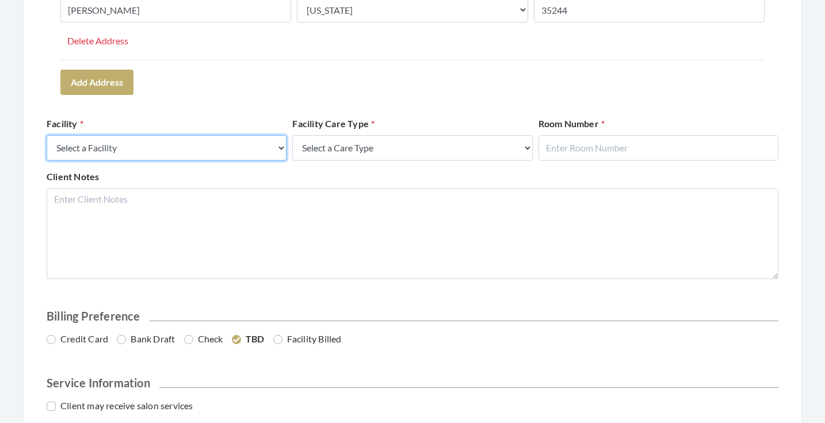
select select "41"
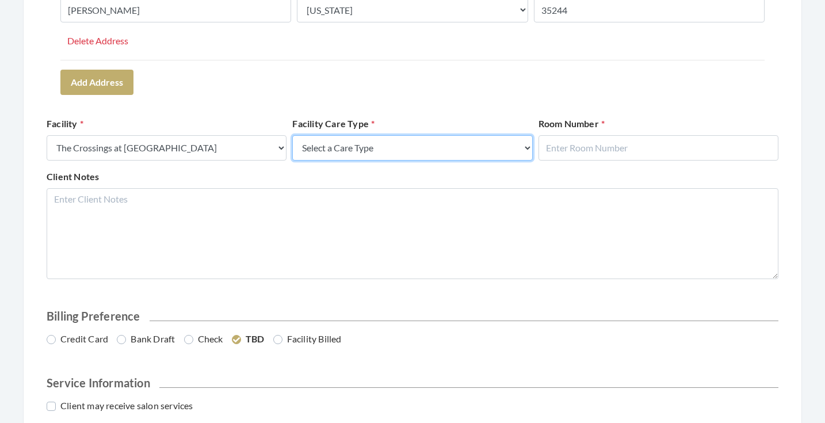
select select "4"
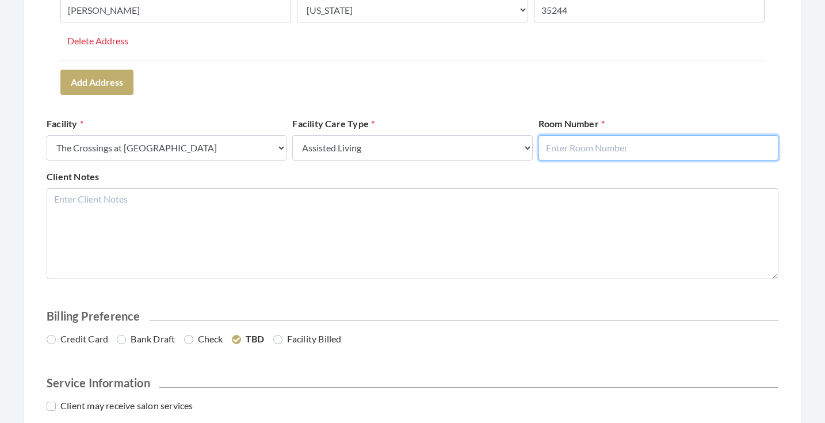
click at [585, 148] on input "text" at bounding box center [659, 147] width 240 height 25
type input "229"
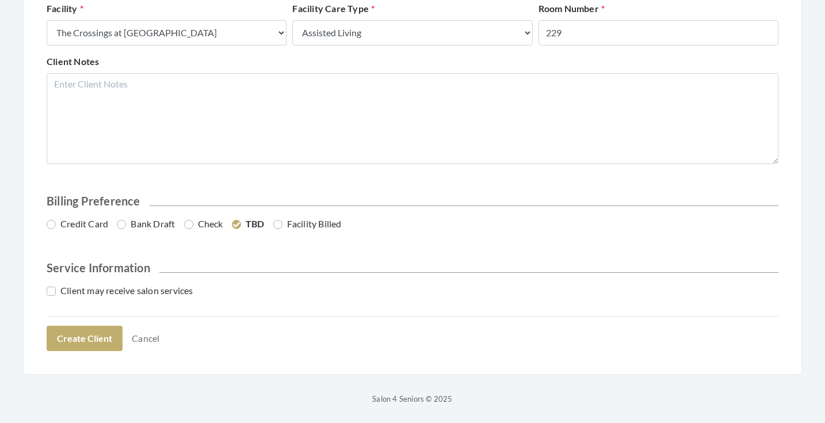
scroll to position [521, 0]
click at [92, 228] on label "Credit Card" at bounding box center [78, 224] width 62 height 14
radio input "true"
click at [94, 284] on label "Client may receive salon services" at bounding box center [120, 291] width 147 height 14
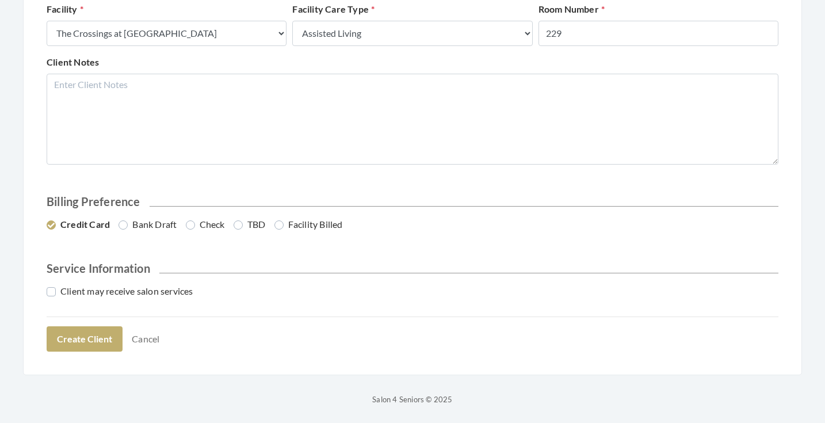
checkbox input "true"
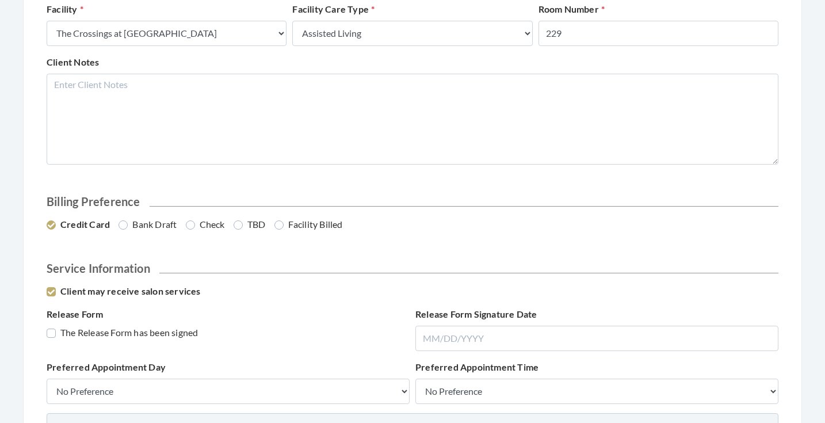
click at [100, 335] on label "The Release Form has been signed" at bounding box center [122, 333] width 151 height 14
checkbox input "true"
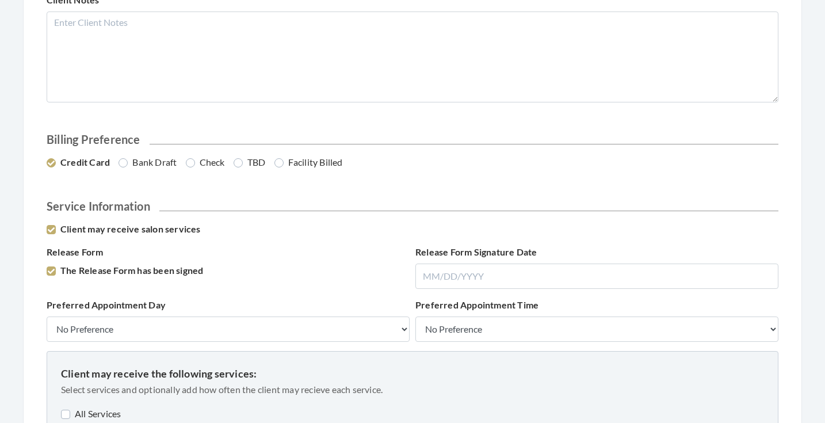
scroll to position [583, 0]
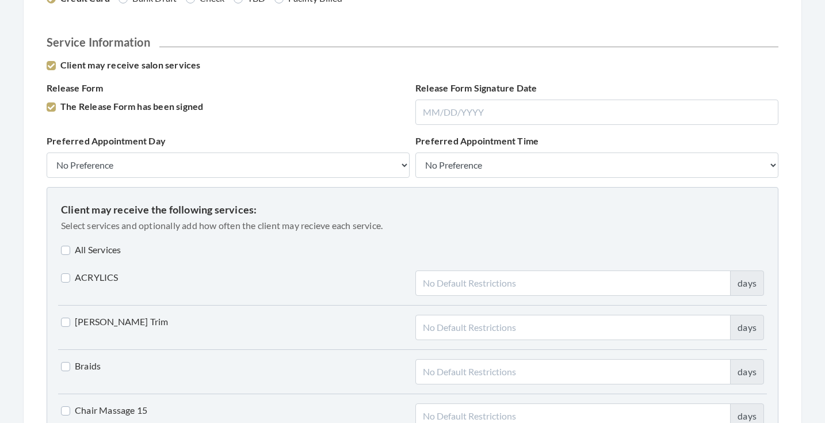
click at [104, 253] on label "All Services" at bounding box center [91, 250] width 60 height 14
checkbox input "true"
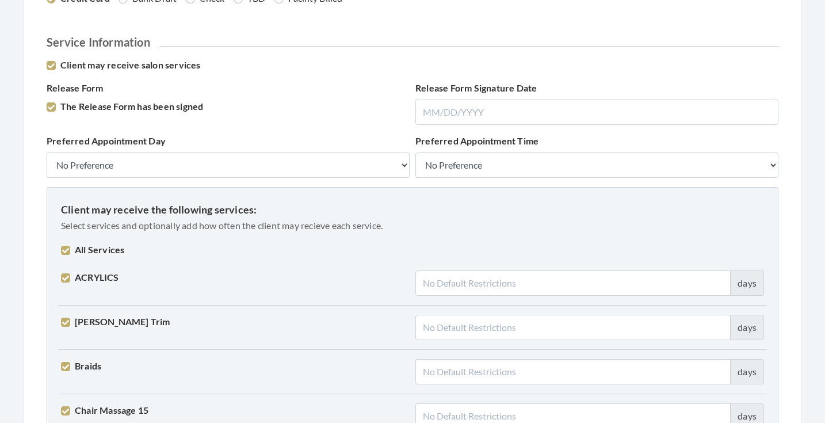
checkbox input "true"
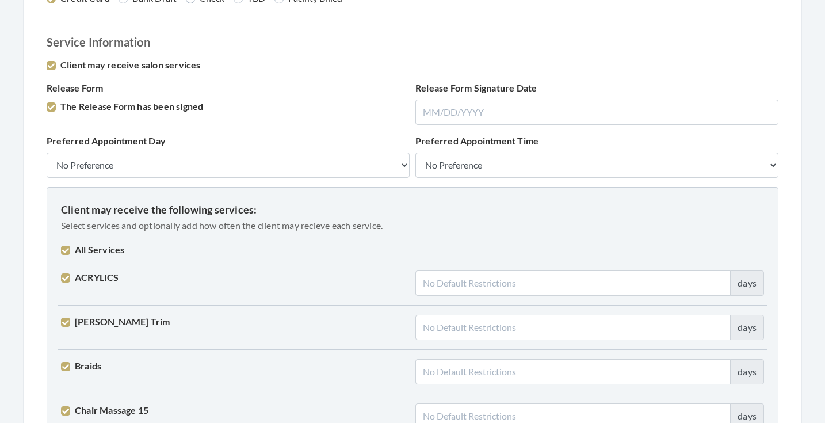
checkbox input "true"
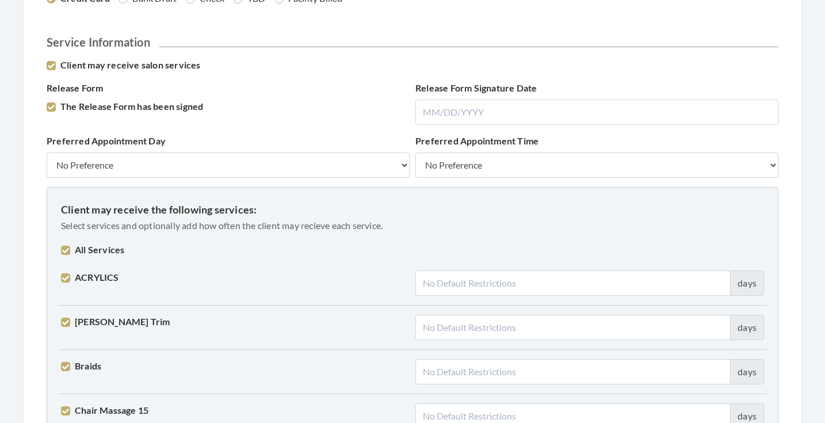
checkbox input "true"
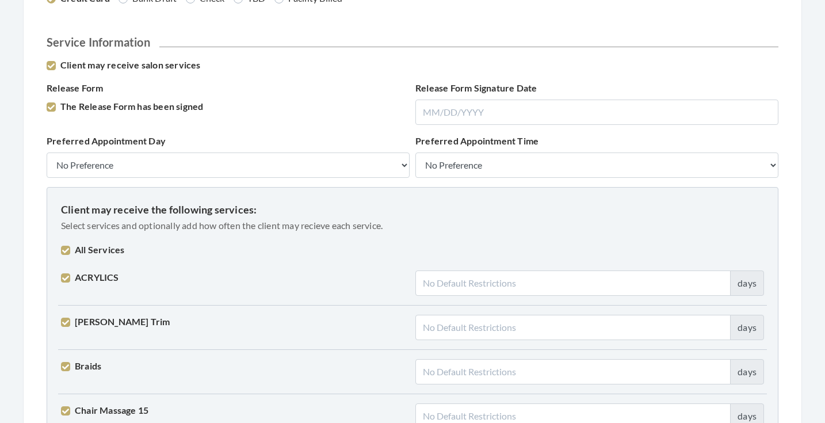
checkbox input "true"
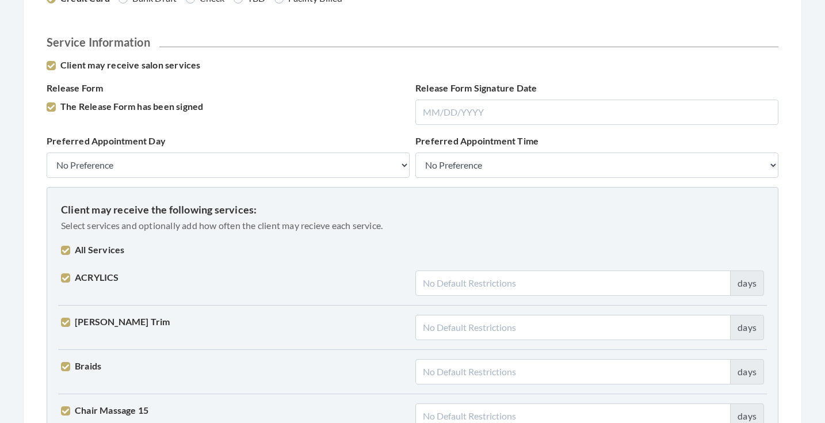
checkbox input "true"
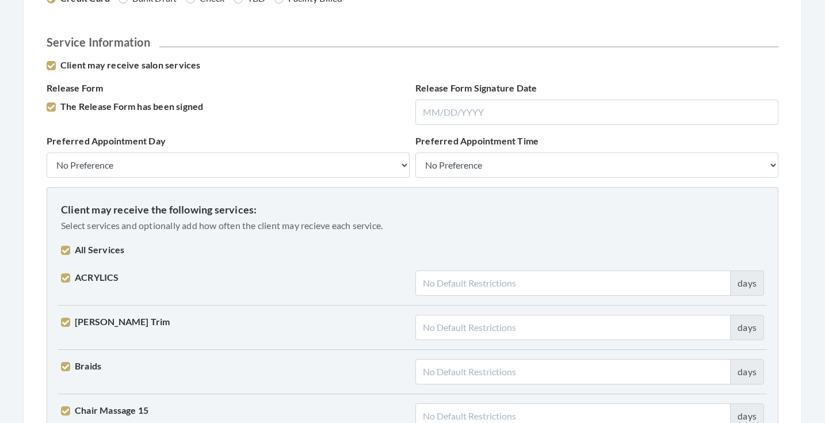
checkbox input "true"
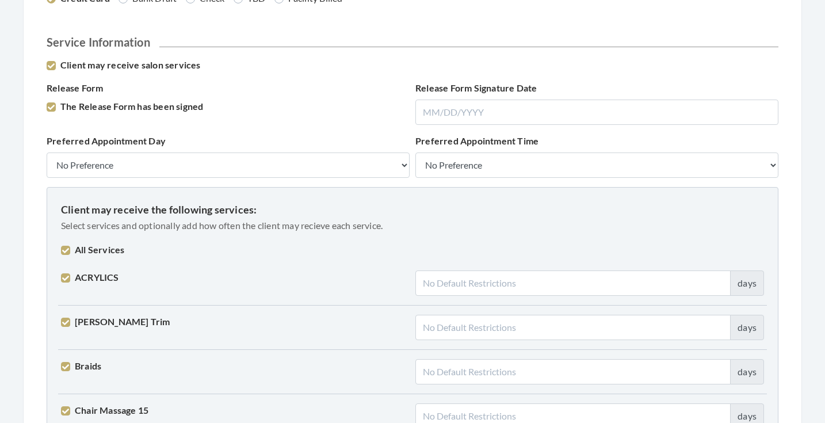
checkbox input "true"
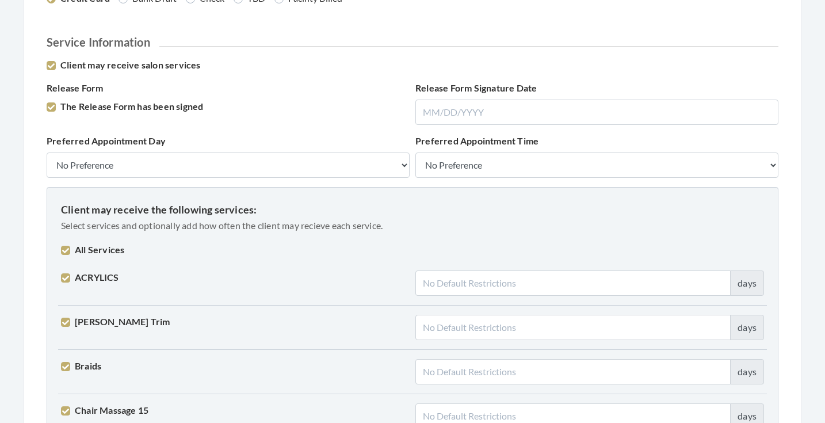
checkbox input "true"
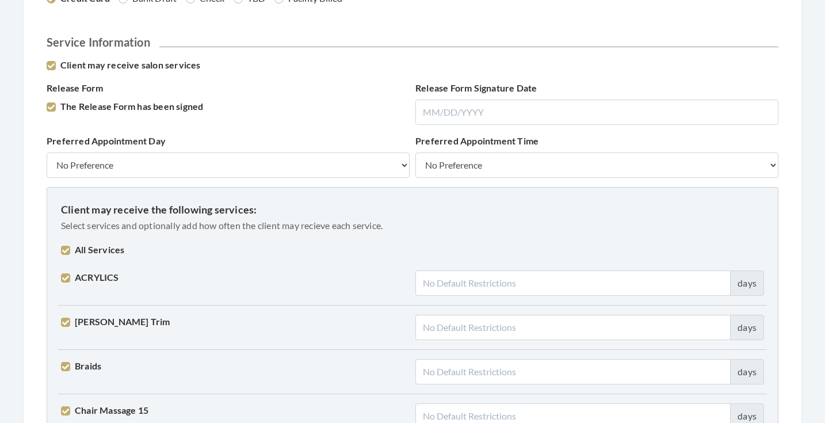
checkbox input "true"
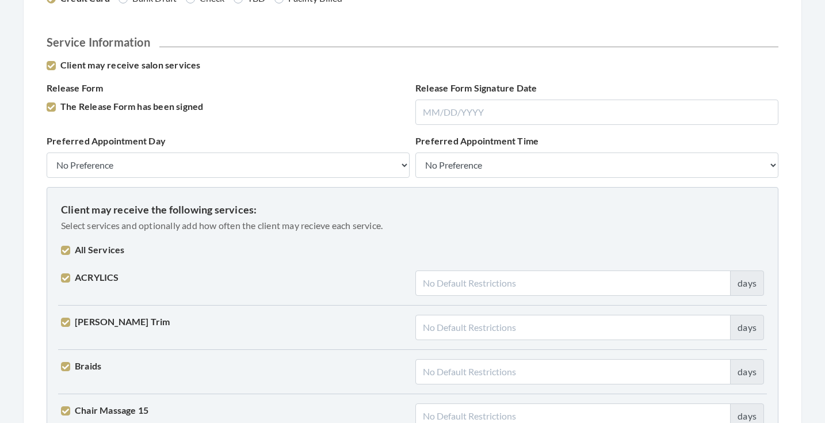
checkbox input "true"
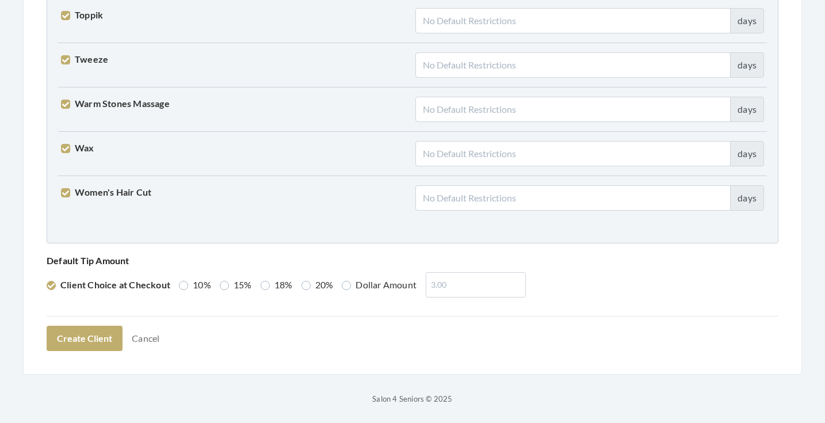
scroll to position [2914, 0]
click at [223, 287] on label "15%" at bounding box center [236, 285] width 32 height 14
radio input "true"
click at [110, 337] on button "Create Client" at bounding box center [85, 338] width 76 height 25
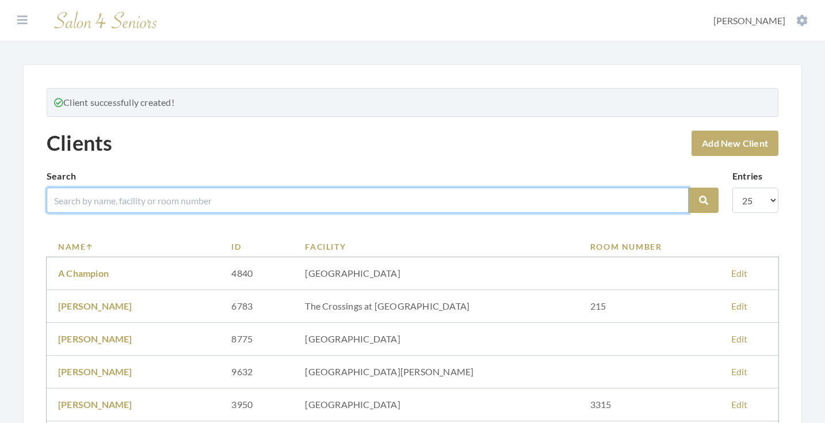
click at [258, 205] on input "search" at bounding box center [368, 200] width 642 height 25
type input "[PERSON_NAME]"
click at [704, 200] on button "Search" at bounding box center [704, 200] width 30 height 25
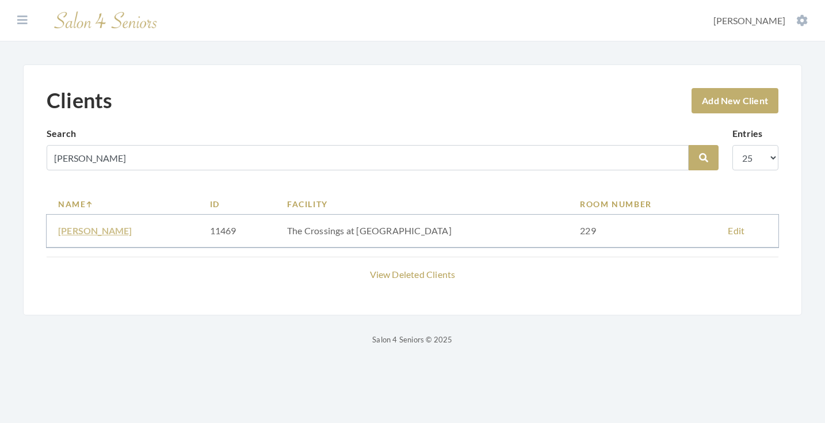
click at [100, 231] on link "[PERSON_NAME]" at bounding box center [95, 230] width 74 height 11
